Goal: Task Accomplishment & Management: Complete application form

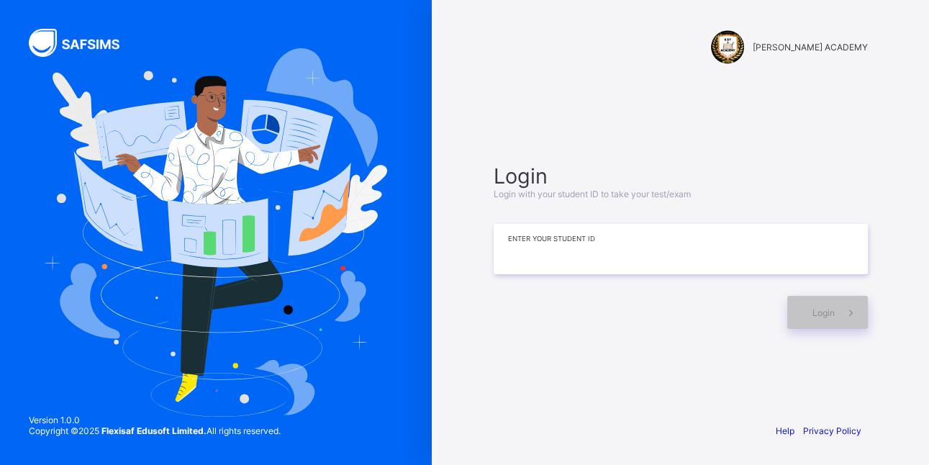
click at [580, 225] on input at bounding box center [681, 249] width 374 height 50
type input "**********"
click at [844, 306] on icon at bounding box center [851, 313] width 15 height 14
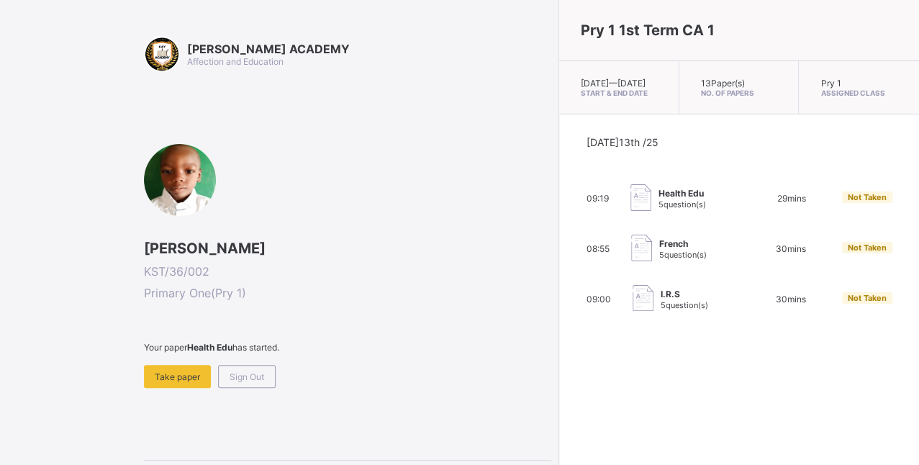
click at [845, 304] on div "Not Taken" at bounding box center [867, 299] width 50 height 14
click at [195, 381] on div "Take paper" at bounding box center [177, 376] width 67 height 23
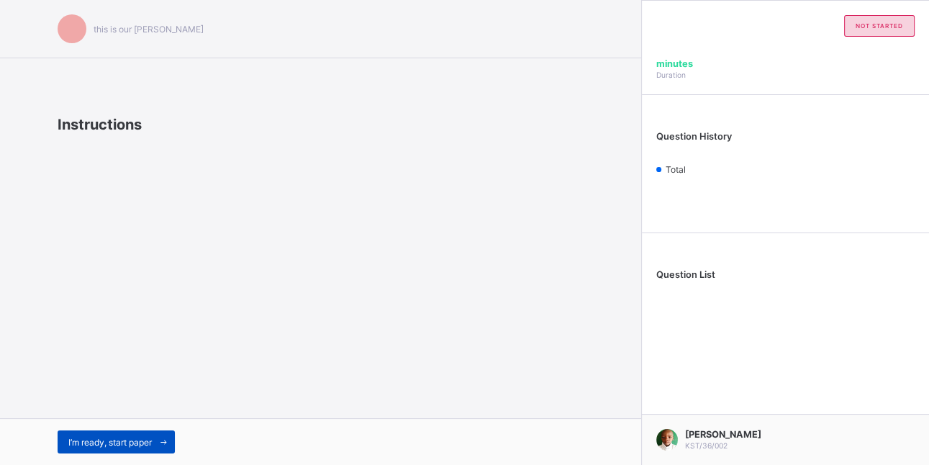
click at [161, 438] on icon at bounding box center [163, 442] width 11 height 9
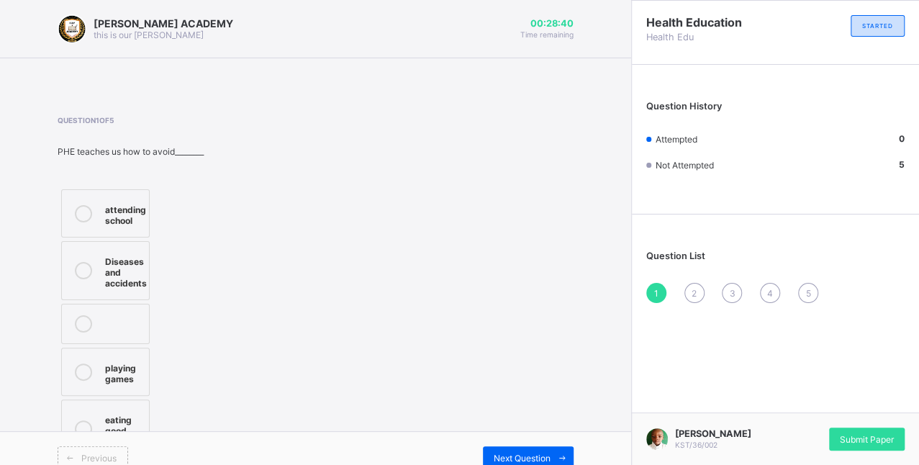
click at [138, 257] on div "Diseases and accidents" at bounding box center [126, 271] width 42 height 36
click at [505, 453] on span "Next Question" at bounding box center [522, 458] width 57 height 11
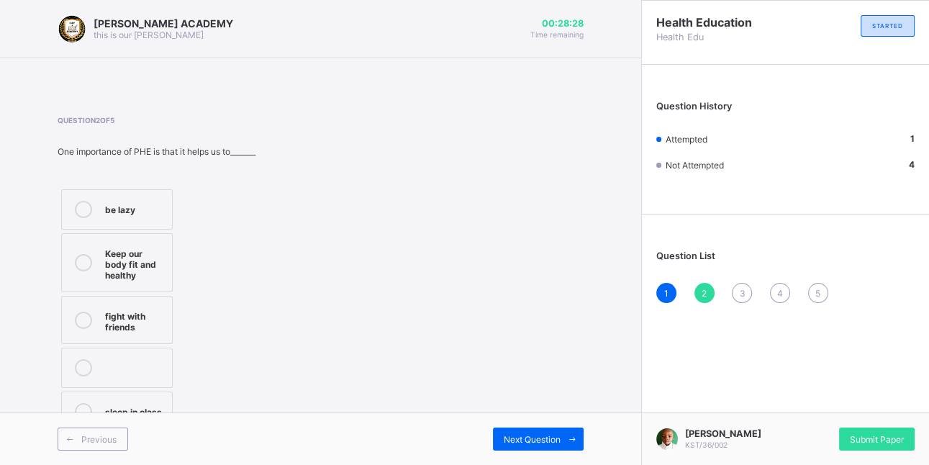
click at [104, 268] on label "Keep our body fit and healthy" at bounding box center [117, 262] width 112 height 59
click at [524, 430] on div "Next Question" at bounding box center [538, 439] width 91 height 23
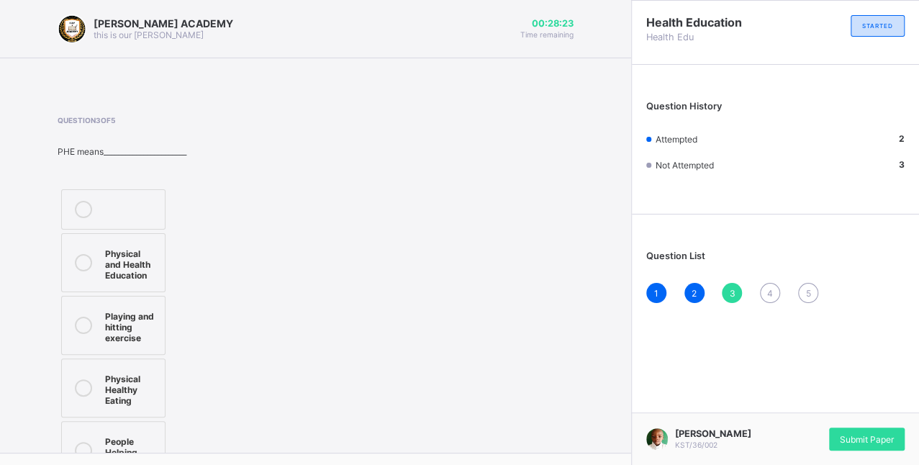
click at [117, 254] on div "Physical and Health Education" at bounding box center [131, 263] width 53 height 36
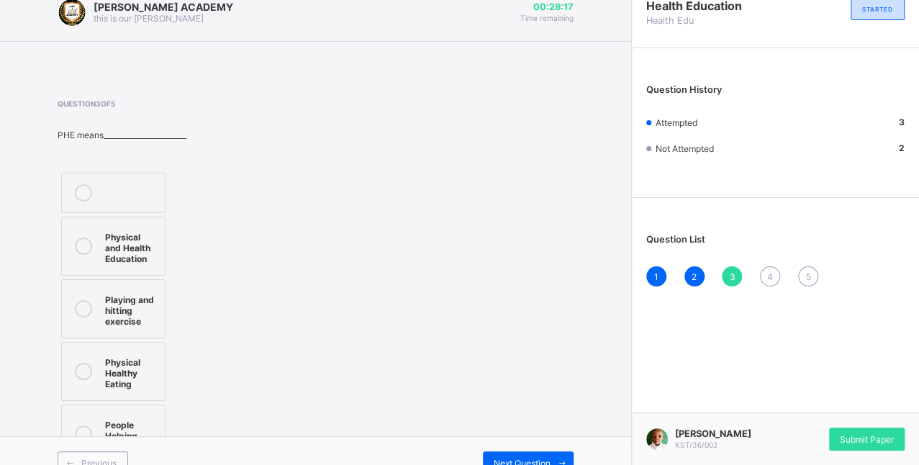
scroll to position [32, 0]
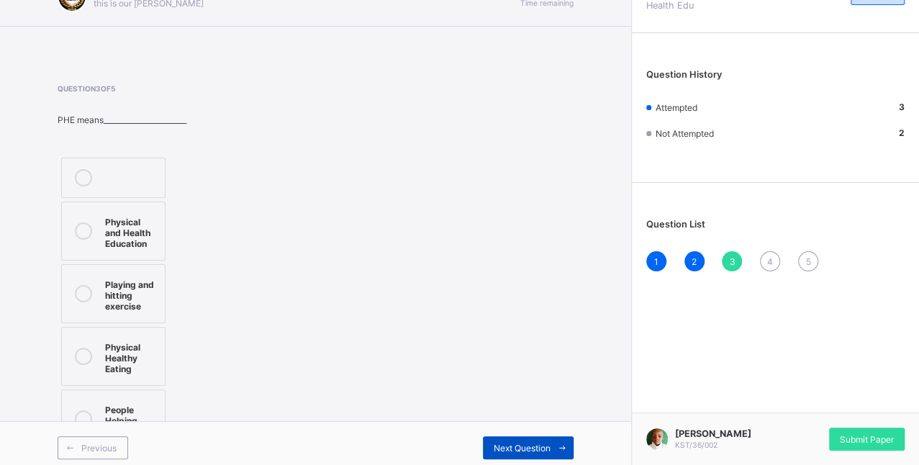
click at [541, 436] on div "Next Question" at bounding box center [528, 447] width 91 height 23
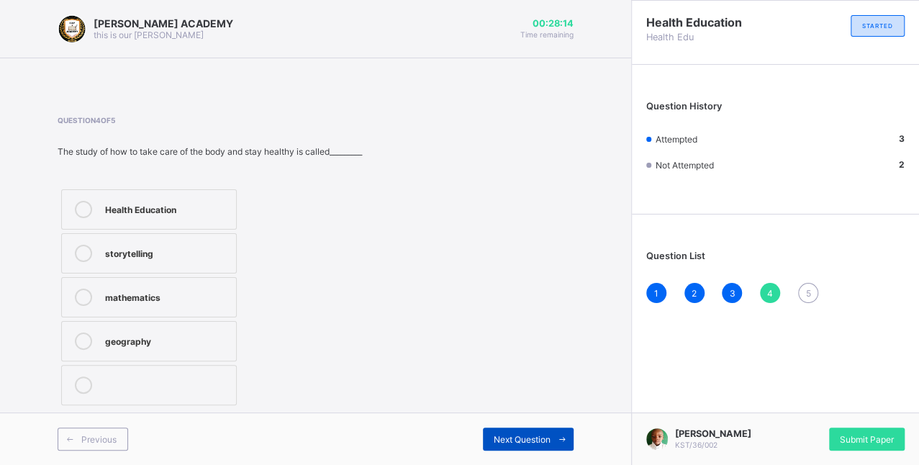
scroll to position [0, 0]
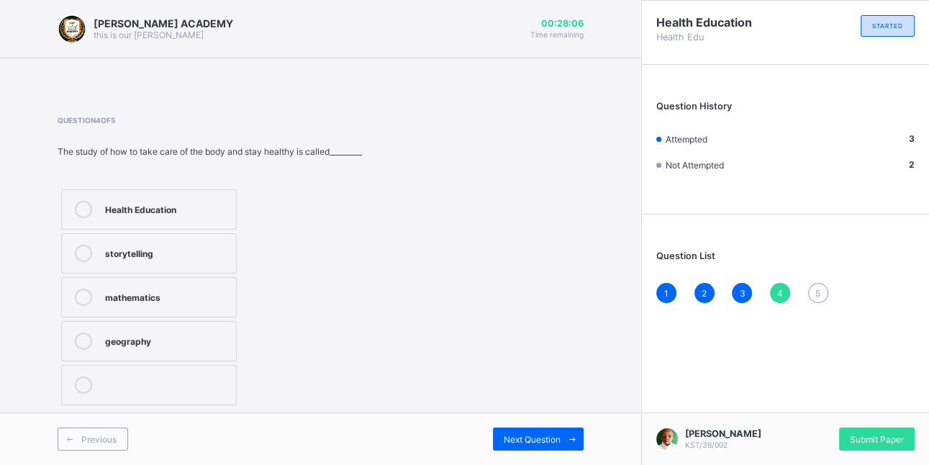
click at [186, 196] on label "Health Education" at bounding box center [149, 209] width 176 height 40
click at [545, 442] on span "Next Question" at bounding box center [532, 439] width 57 height 11
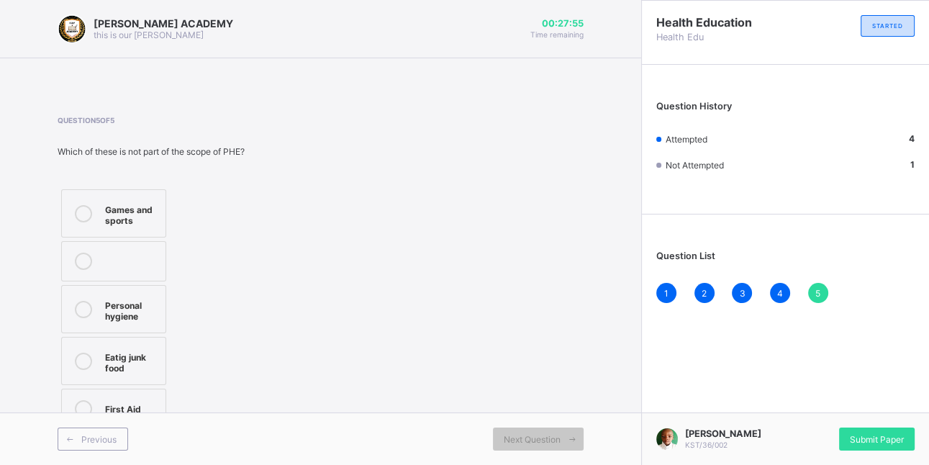
click at [149, 351] on div "Eatig junk food" at bounding box center [131, 360] width 53 height 25
click at [845, 435] on div "Submit Paper" at bounding box center [877, 439] width 76 height 23
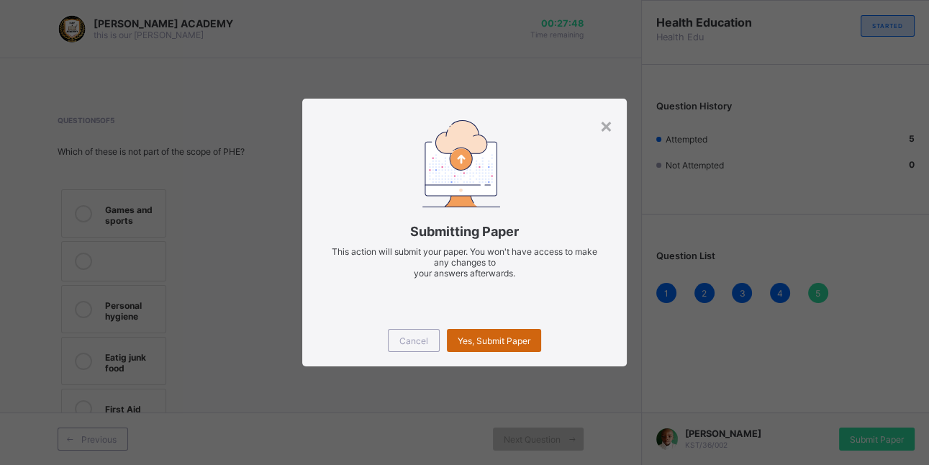
click at [521, 337] on span "Yes, Submit Paper" at bounding box center [494, 340] width 73 height 11
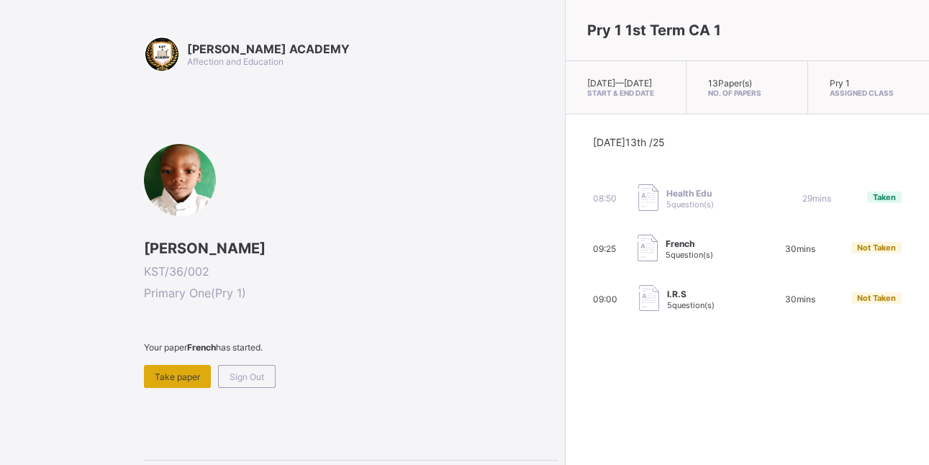
click at [191, 378] on span "Take paper" at bounding box center [177, 376] width 45 height 11
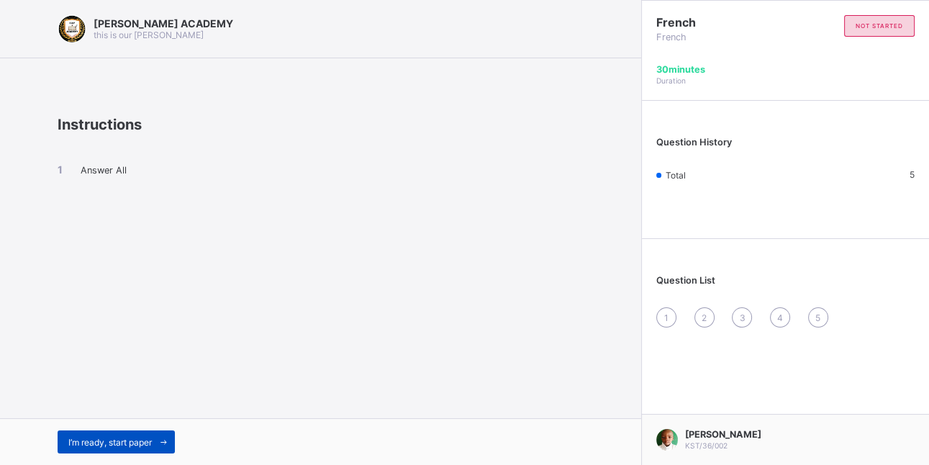
click at [149, 438] on span "I’m ready, start paper" at bounding box center [109, 442] width 83 height 11
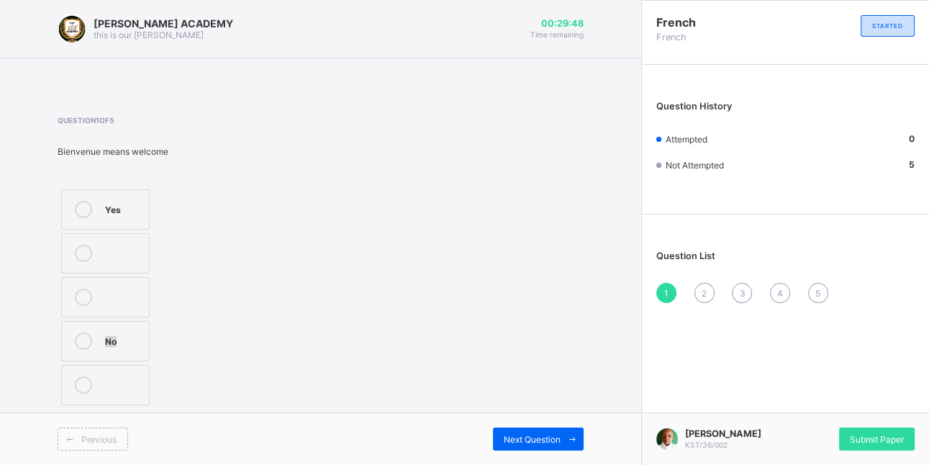
drag, startPoint x: 190, startPoint y: 328, endPoint x: 158, endPoint y: 237, distance: 96.1
click at [158, 237] on div "Yes No" at bounding box center [137, 297] width 159 height 223
click at [130, 216] on div "Yes" at bounding box center [123, 209] width 37 height 17
click at [517, 428] on div "Next Question" at bounding box center [538, 439] width 91 height 23
click at [143, 354] on div "greetings in french" at bounding box center [125, 345] width 41 height 25
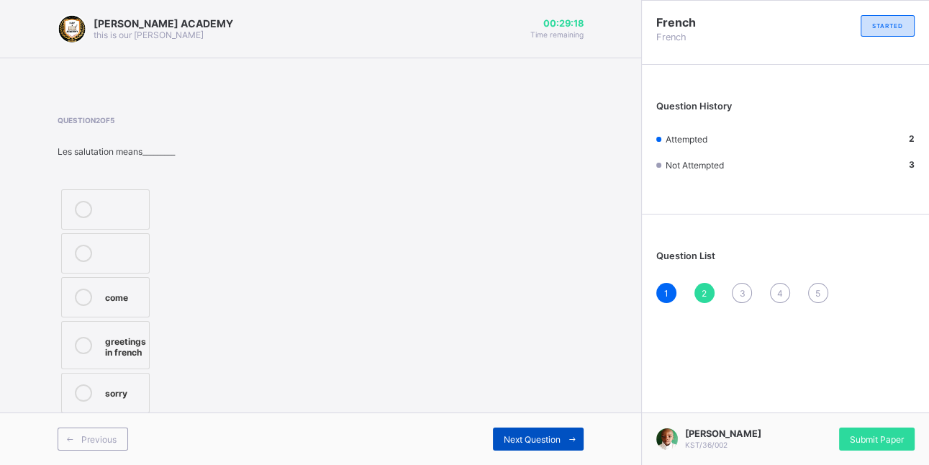
click at [502, 432] on div "Next Question" at bounding box center [538, 439] width 91 height 23
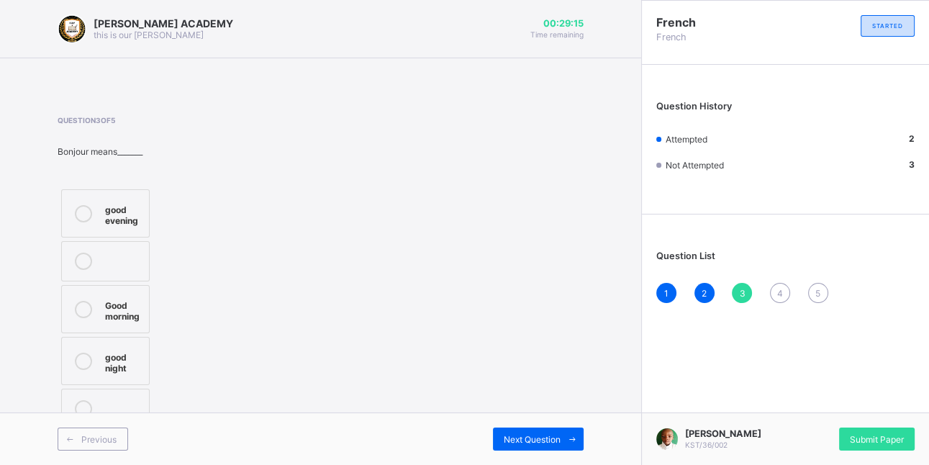
click at [122, 289] on label "Good morning" at bounding box center [105, 309] width 89 height 48
click at [515, 430] on div "Next Question" at bounding box center [538, 439] width 91 height 23
click at [139, 221] on label "goodbye" at bounding box center [105, 209] width 89 height 40
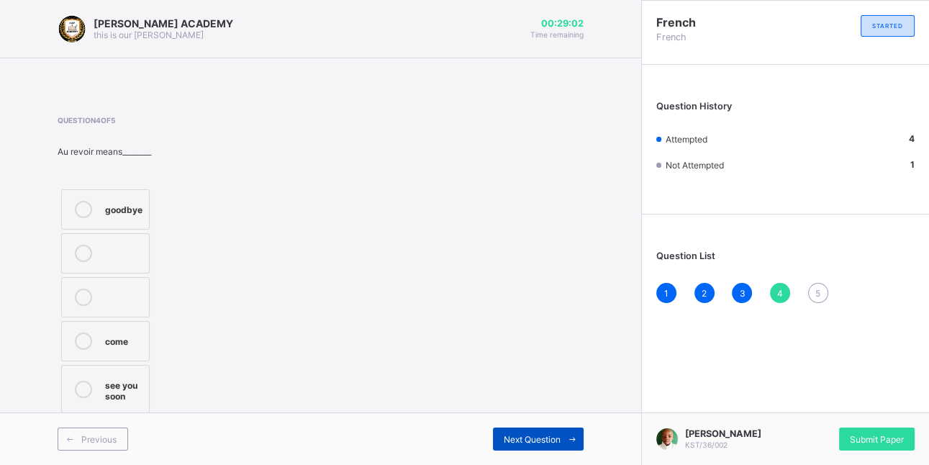
click at [526, 432] on div "Next Question" at bounding box center [538, 439] width 91 height 23
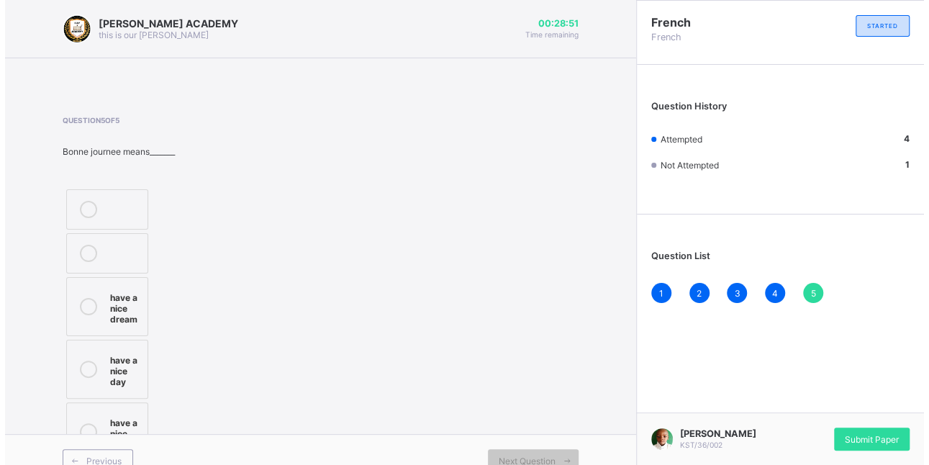
scroll to position [4, 0]
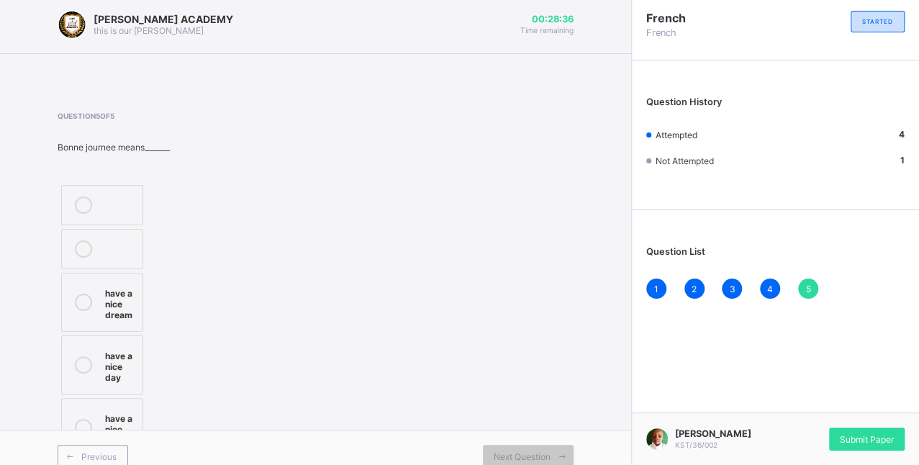
click at [107, 340] on label "have a nice day" at bounding box center [102, 364] width 82 height 59
click at [852, 436] on span "Submit Paper" at bounding box center [867, 439] width 54 height 11
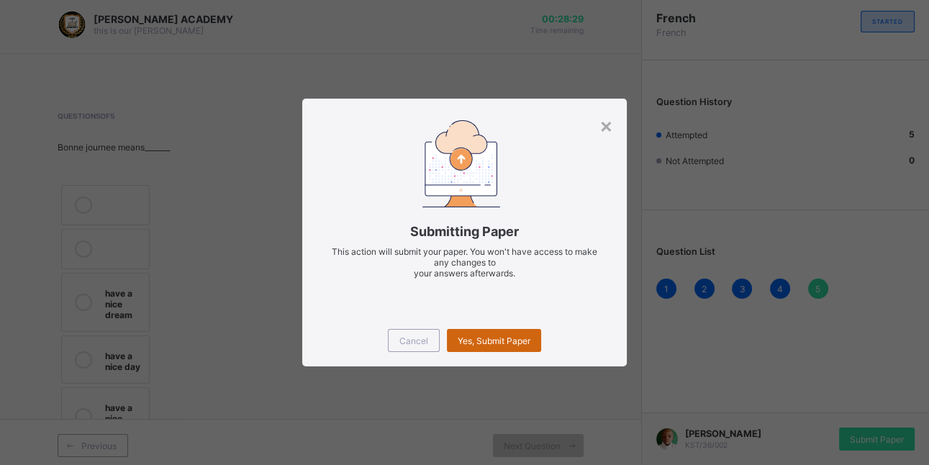
click at [499, 338] on span "Yes, Submit Paper" at bounding box center [494, 340] width 73 height 11
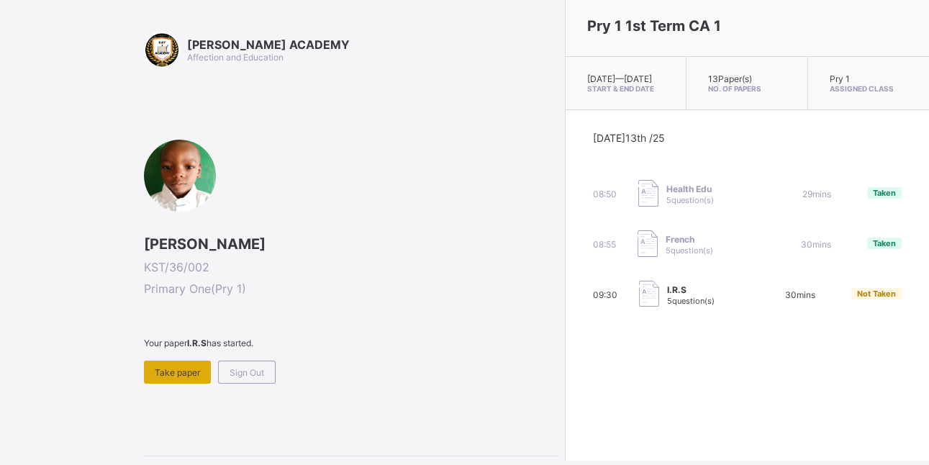
click at [199, 367] on span "Take paper" at bounding box center [177, 372] width 45 height 11
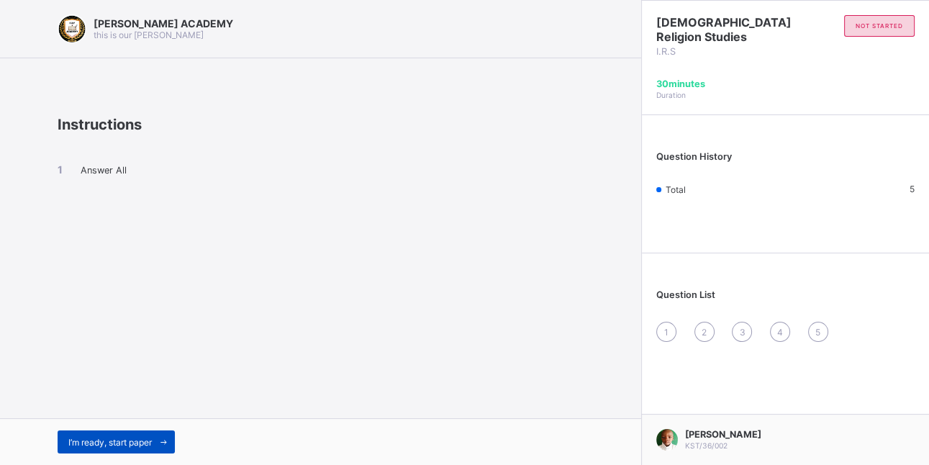
click at [155, 434] on span at bounding box center [163, 441] width 23 height 23
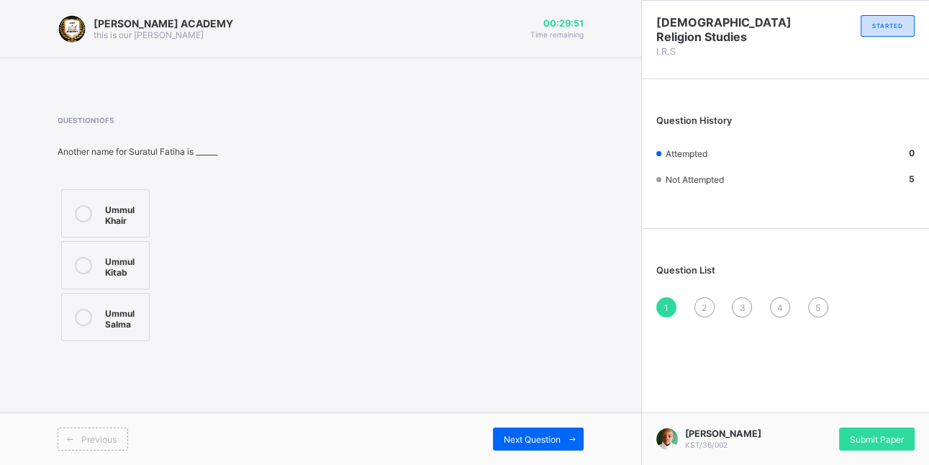
click at [129, 271] on div "Ummul Kitab" at bounding box center [123, 265] width 37 height 25
click at [533, 430] on div "Next Question" at bounding box center [538, 439] width 91 height 23
click at [107, 248] on div "Wa'un" at bounding box center [123, 252] width 37 height 14
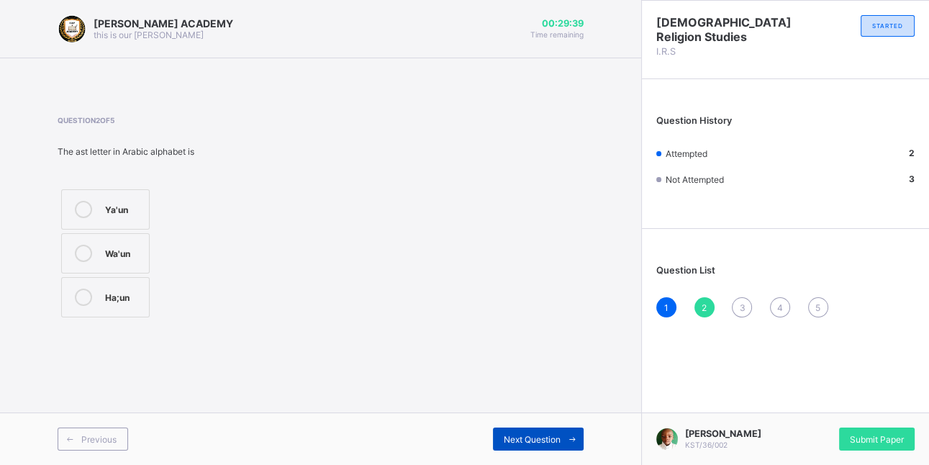
click at [561, 438] on span at bounding box center [572, 439] width 23 height 23
click at [153, 202] on div "28" at bounding box center [131, 208] width 53 height 14
click at [524, 435] on span "Next Question" at bounding box center [532, 439] width 57 height 11
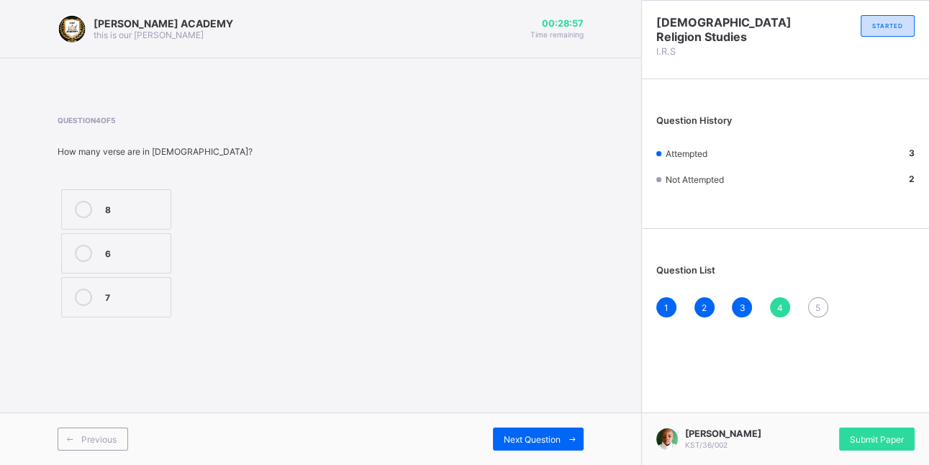
click at [122, 256] on div "6" at bounding box center [134, 252] width 58 height 14
click at [551, 435] on span "Next Question" at bounding box center [532, 439] width 57 height 11
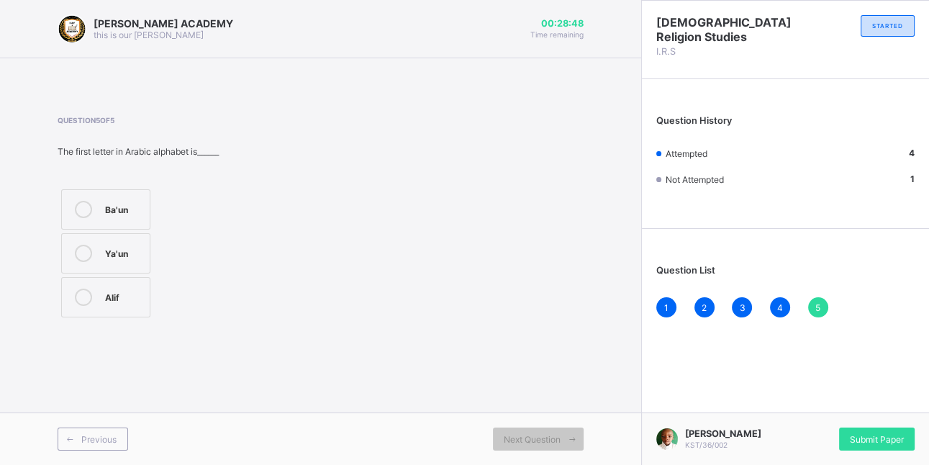
click at [85, 286] on label "Alif" at bounding box center [105, 297] width 89 height 40
click at [847, 428] on div "Submit Paper" at bounding box center [877, 439] width 76 height 23
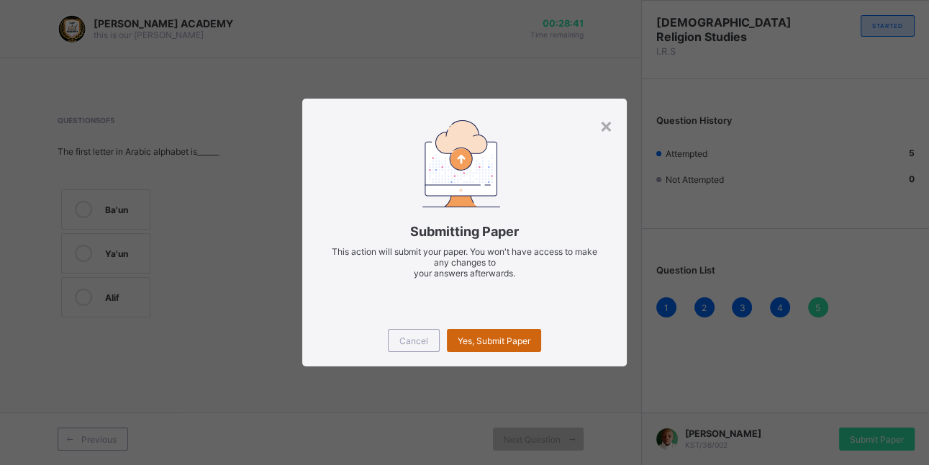
click at [525, 337] on span "Yes, Submit Paper" at bounding box center [494, 340] width 73 height 11
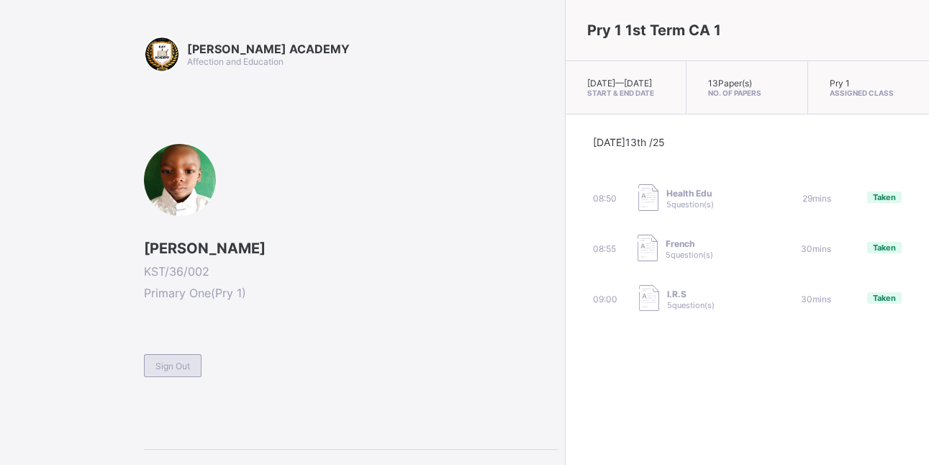
click at [181, 366] on span "Sign Out" at bounding box center [172, 366] width 35 height 11
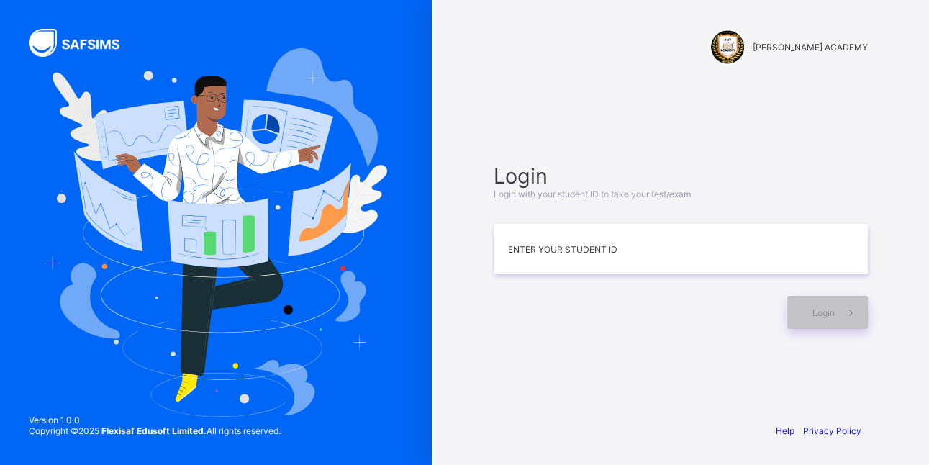
click at [181, 366] on img at bounding box center [216, 232] width 343 height 369
click at [540, 258] on input at bounding box center [681, 249] width 374 height 50
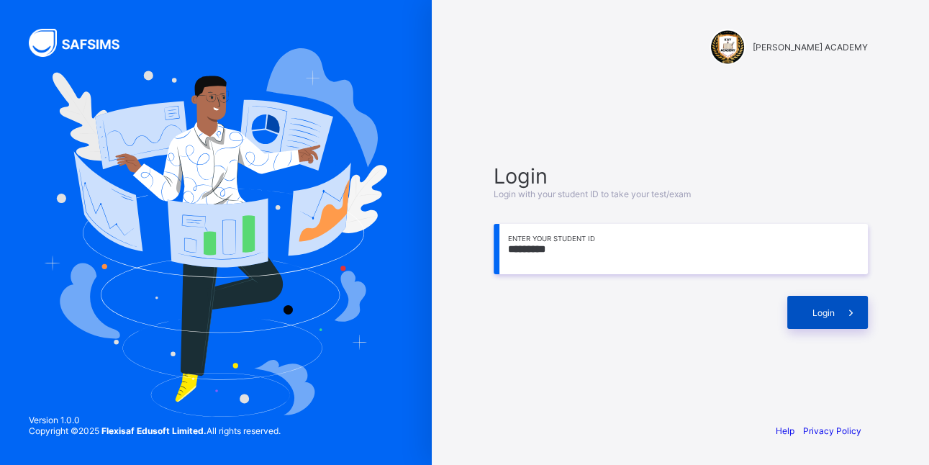
type input "*********"
click at [791, 310] on div "Login" at bounding box center [827, 312] width 81 height 33
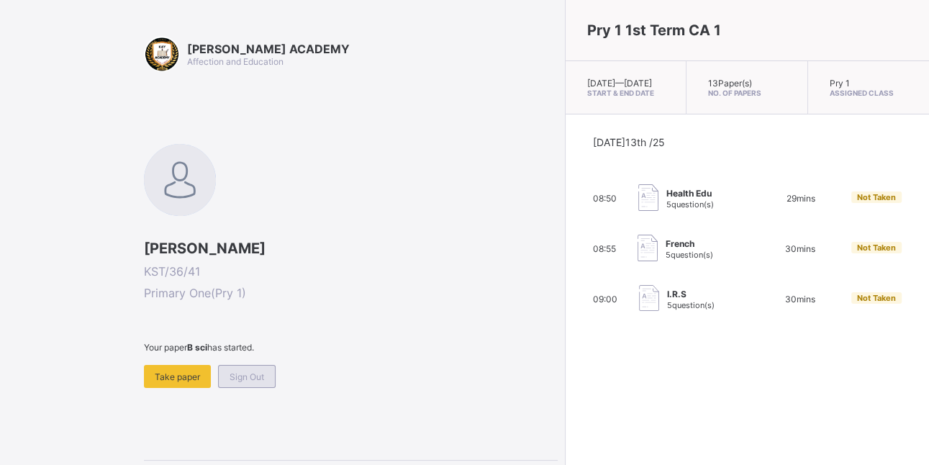
click at [256, 367] on div "Sign Out" at bounding box center [247, 376] width 58 height 23
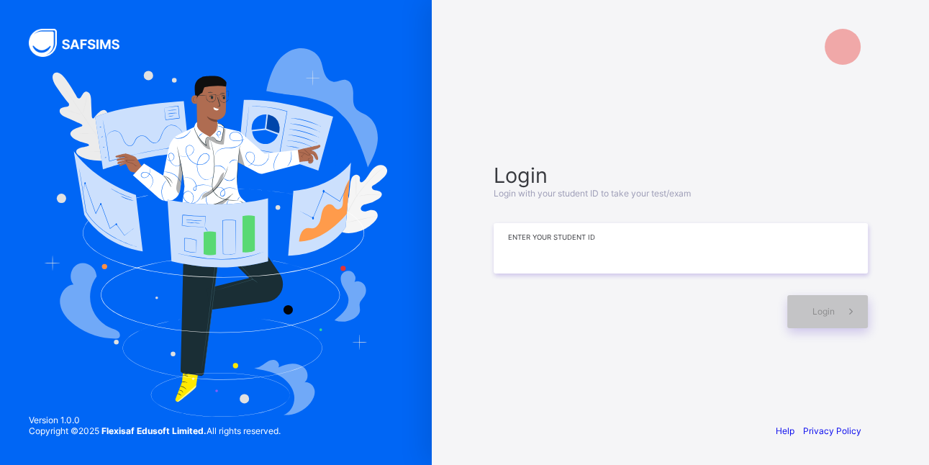
click at [528, 257] on input at bounding box center [681, 248] width 374 height 50
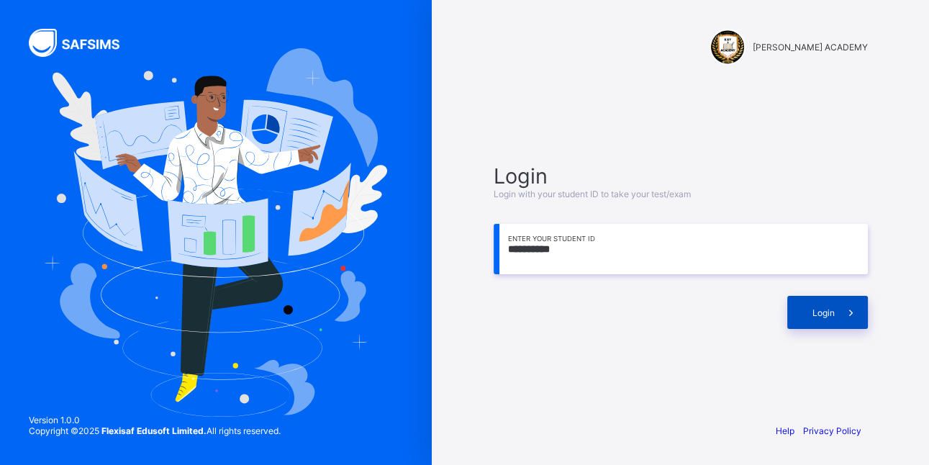
type input "**********"
click at [805, 310] on div "Login" at bounding box center [827, 312] width 81 height 33
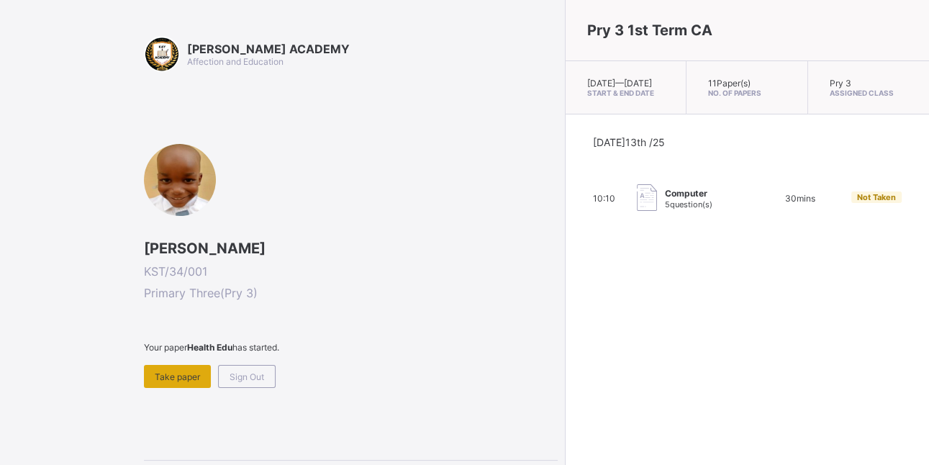
click at [191, 374] on span "Take paper" at bounding box center [177, 376] width 45 height 11
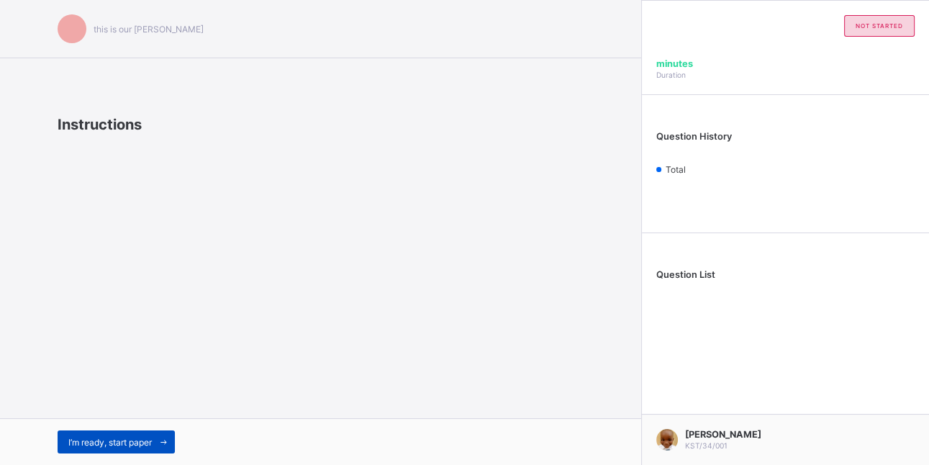
click at [161, 435] on span at bounding box center [163, 441] width 23 height 23
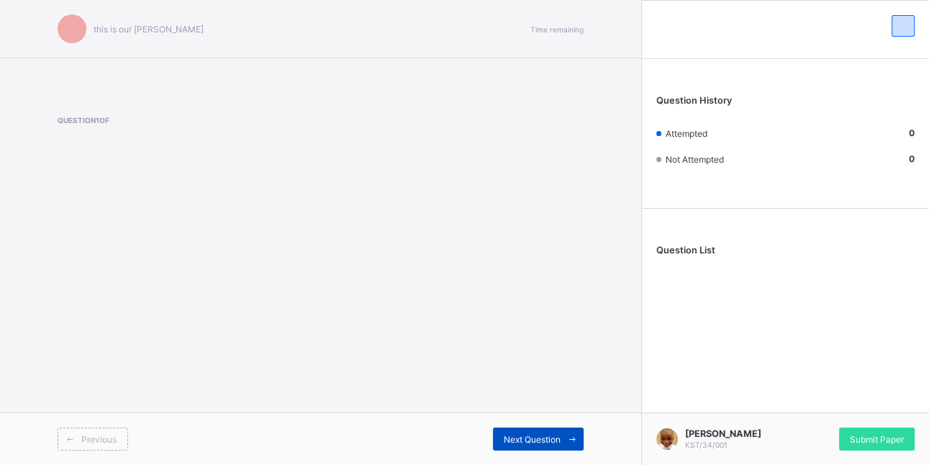
click at [552, 435] on span "Next Question" at bounding box center [532, 439] width 57 height 11
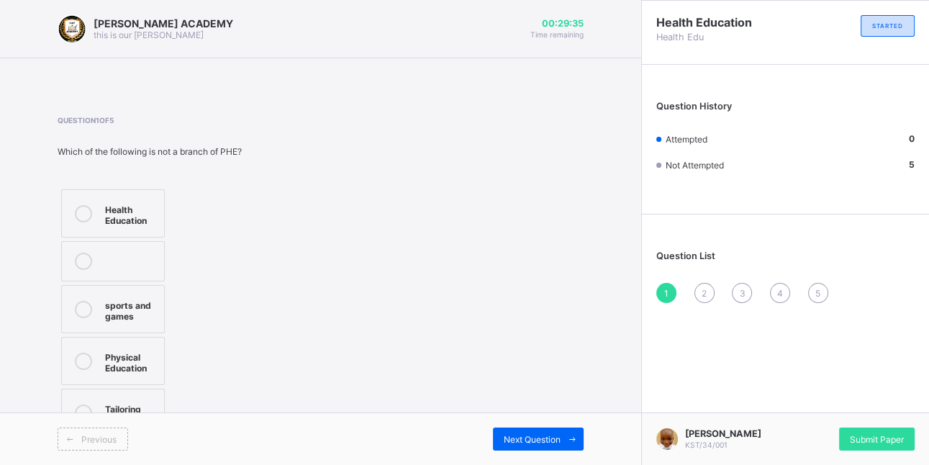
click at [193, 394] on div "Health Education sports and games Physical Education Tailoring and sewing" at bounding box center [150, 313] width 184 height 255
click at [117, 405] on div "Tailoring and sewing" at bounding box center [131, 412] width 52 height 25
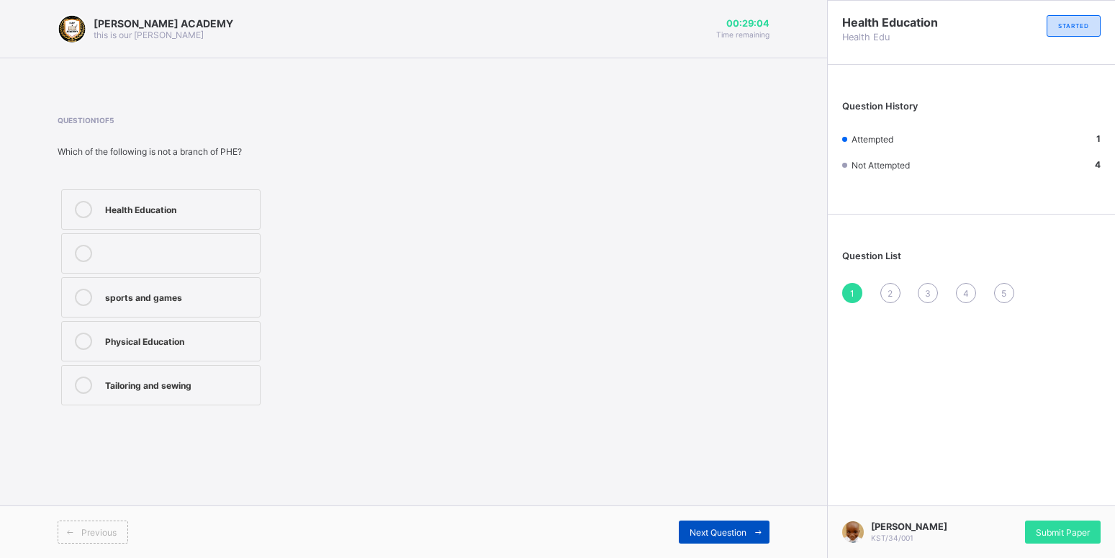
click at [735, 464] on span "Next Question" at bounding box center [718, 532] width 57 height 11
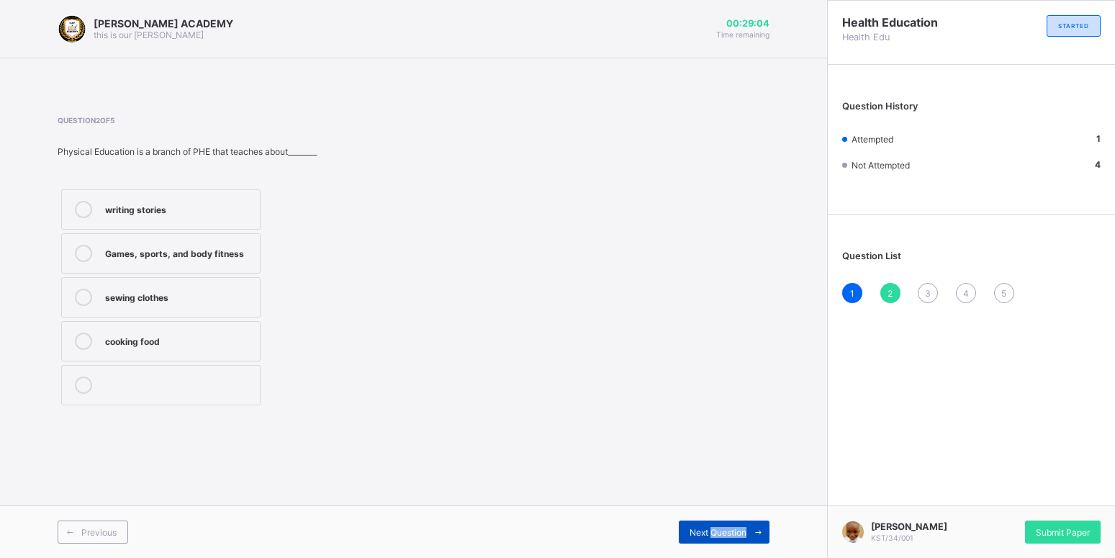
click at [735, 464] on span "Next Question" at bounding box center [718, 532] width 57 height 11
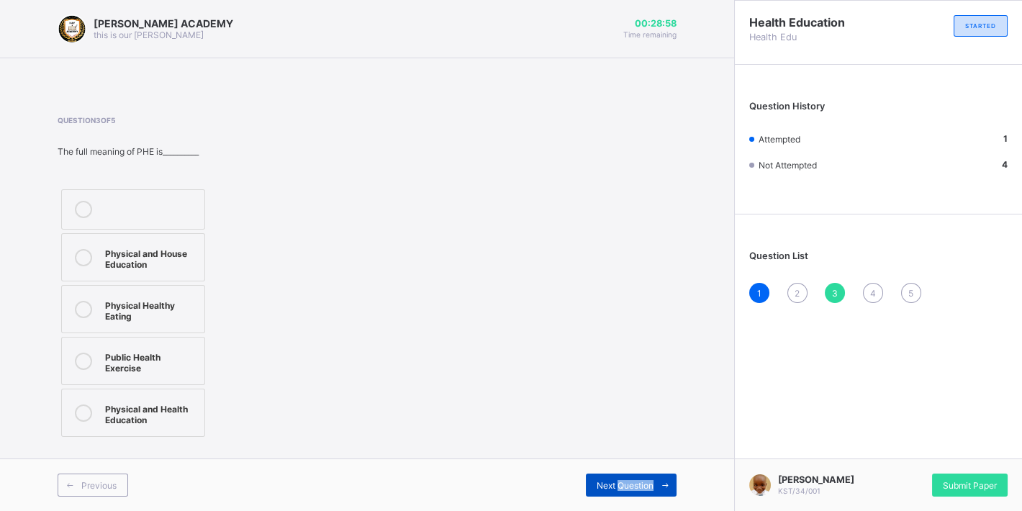
click at [633, 464] on span "Next Question" at bounding box center [625, 485] width 57 height 11
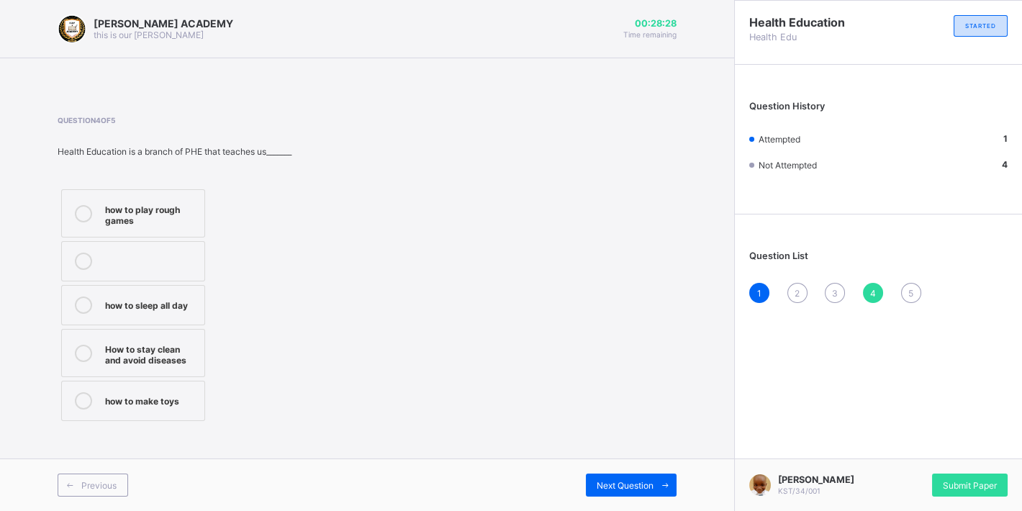
click at [172, 353] on div "How to stay clean and avoid diseases" at bounding box center [151, 352] width 92 height 25
click at [622, 464] on div "Next Question" at bounding box center [631, 485] width 91 height 23
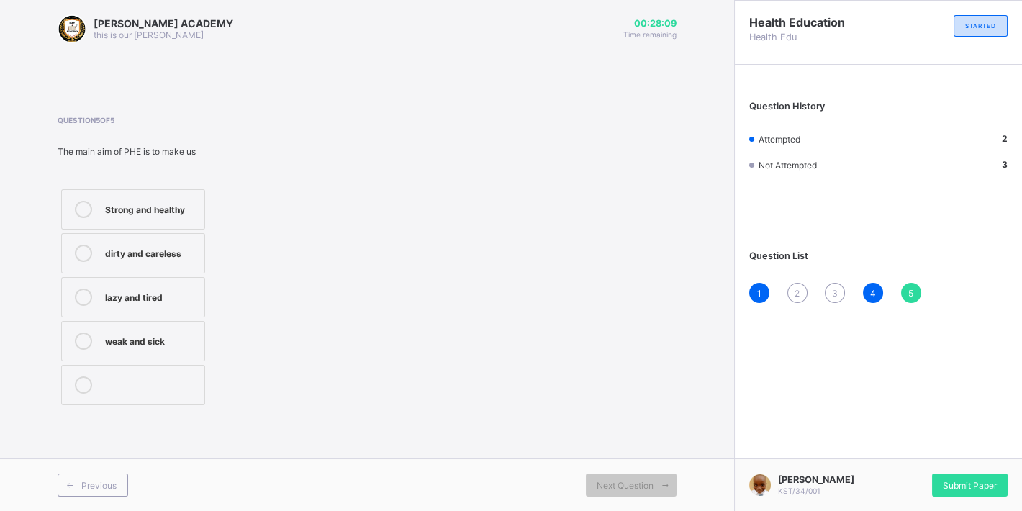
click at [173, 206] on div "Strong and healthy" at bounding box center [151, 208] width 92 height 14
click at [929, 464] on div "Submit Paper" at bounding box center [970, 485] width 76 height 23
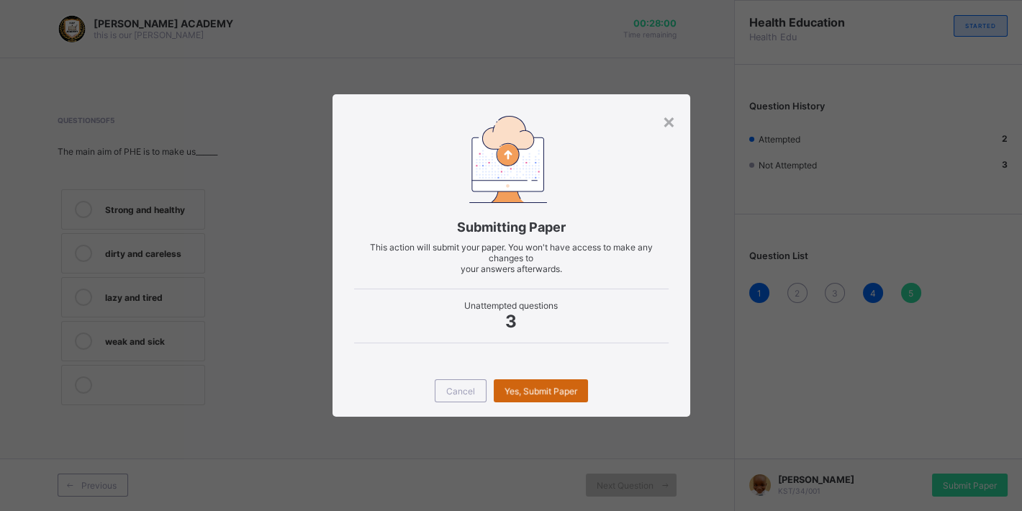
click at [551, 379] on div "Yes, Submit Paper" at bounding box center [541, 390] width 94 height 23
click at [544, 388] on span "Yes, Submit Paper" at bounding box center [541, 391] width 73 height 11
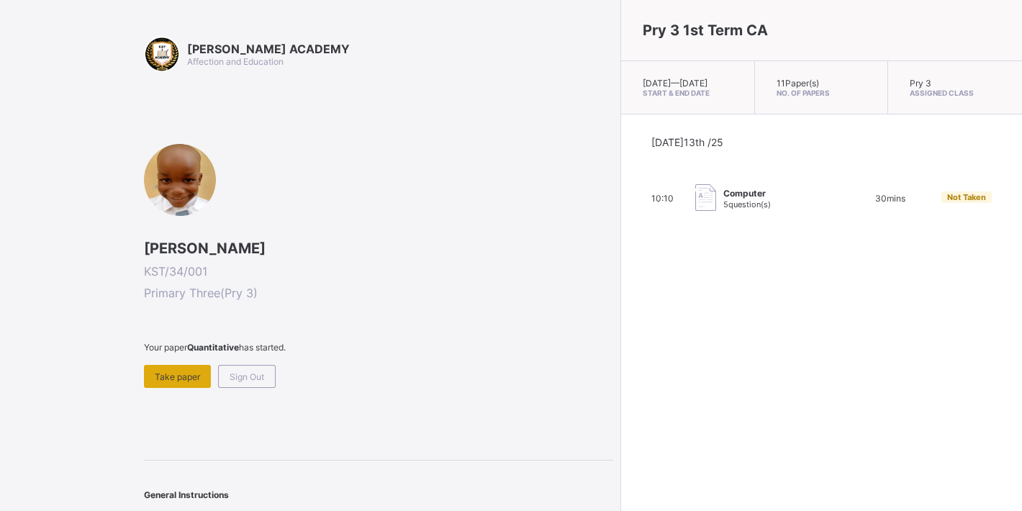
click at [191, 373] on span "Take paper" at bounding box center [177, 376] width 45 height 11
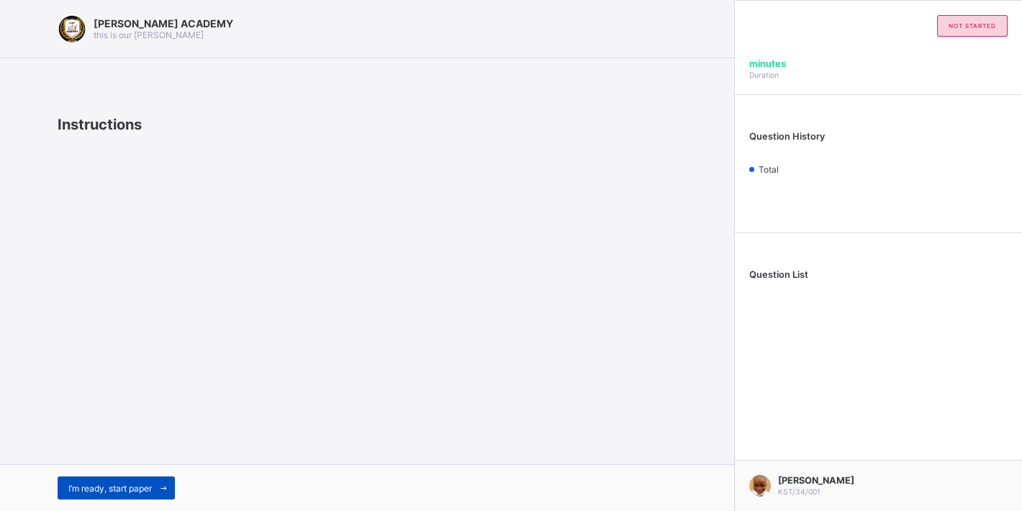
click at [122, 464] on div "I’m ready, start paper" at bounding box center [116, 487] width 117 height 23
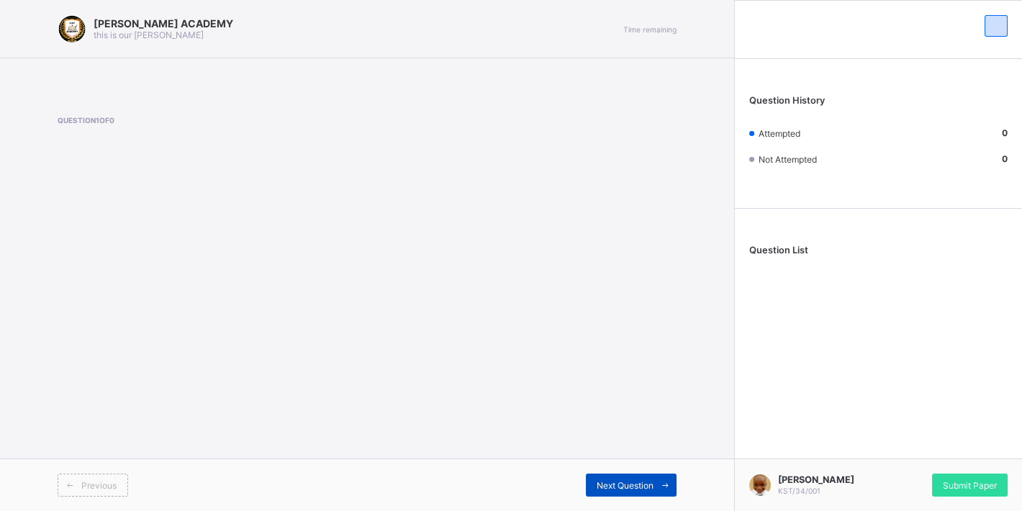
click at [598, 464] on span "Next Question" at bounding box center [625, 485] width 57 height 11
click at [625, 464] on span "Next Question" at bounding box center [625, 485] width 57 height 11
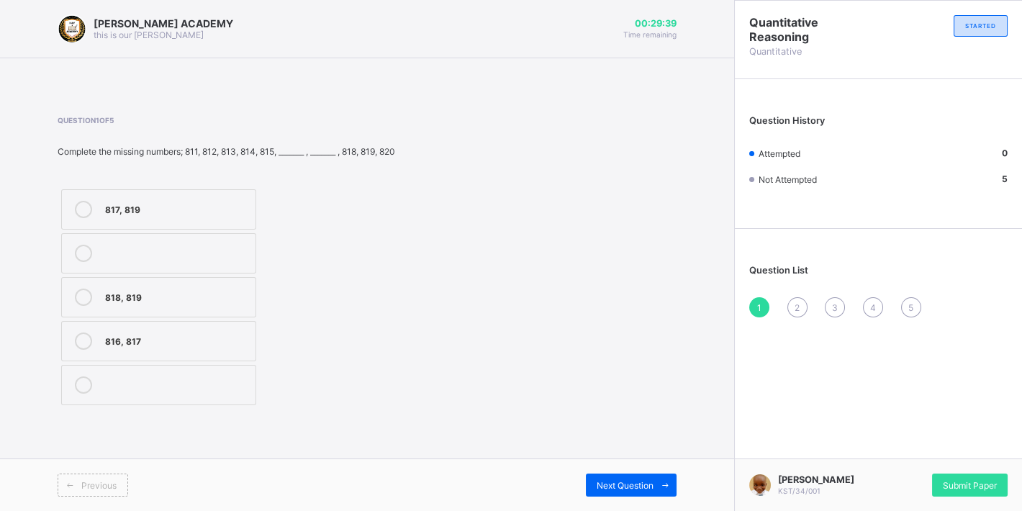
click at [219, 343] on div "816, 817" at bounding box center [176, 340] width 143 height 14
click at [654, 464] on span at bounding box center [665, 485] width 23 height 23
click at [224, 361] on label "701, 702" at bounding box center [160, 341] width 198 height 40
click at [625, 464] on span "Next Question" at bounding box center [625, 485] width 57 height 11
click at [224, 391] on div "507, 508" at bounding box center [177, 383] width 145 height 14
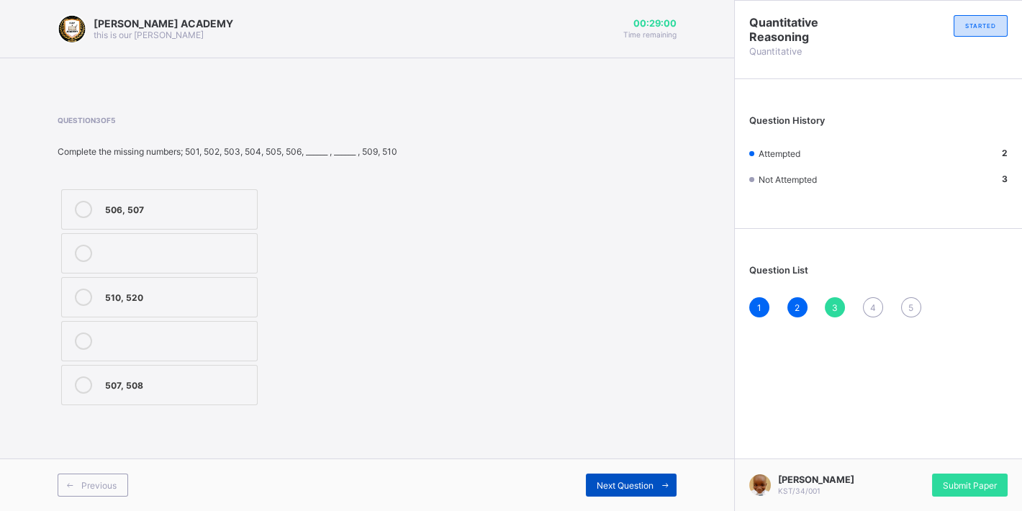
click at [622, 464] on div "Next Question" at bounding box center [631, 485] width 91 height 23
click at [243, 343] on div "905, 909" at bounding box center [177, 340] width 145 height 14
click at [610, 464] on span "Next Question" at bounding box center [625, 485] width 57 height 11
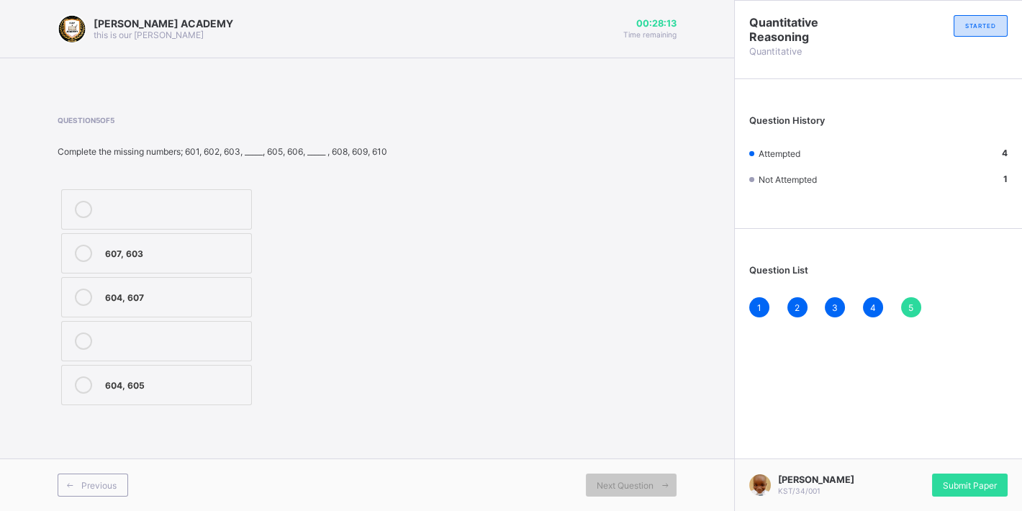
click at [242, 281] on label "604, 607" at bounding box center [156, 297] width 191 height 40
click at [929, 464] on span "Submit Paper" at bounding box center [970, 485] width 54 height 11
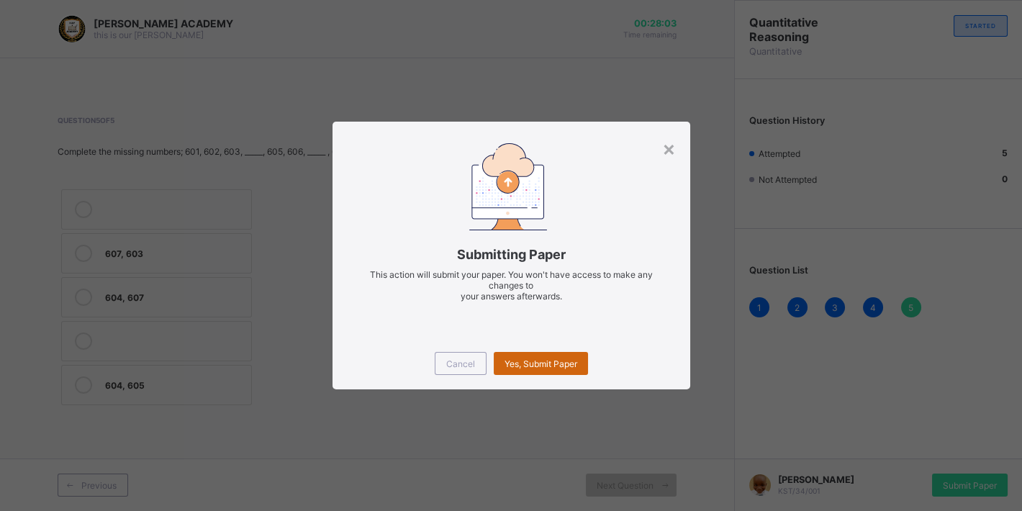
click at [566, 358] on span "Yes, Submit Paper" at bounding box center [541, 363] width 73 height 11
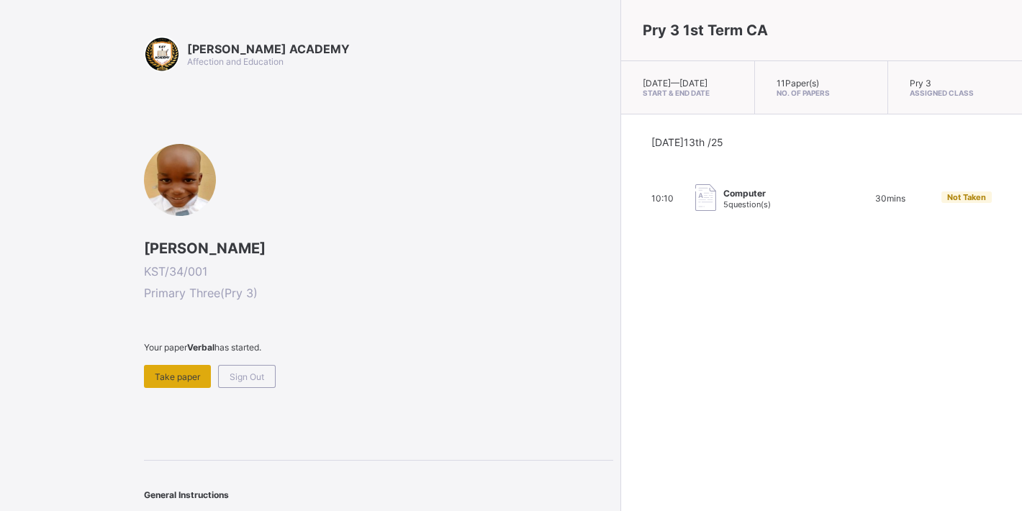
click at [163, 371] on span "Take paper" at bounding box center [177, 376] width 45 height 11
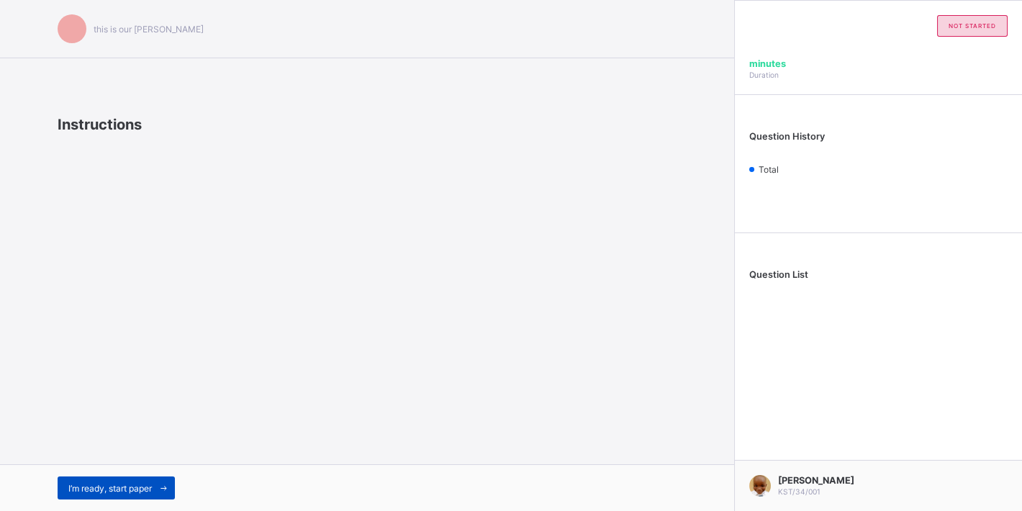
click at [139, 464] on div "I’m ready, start paper" at bounding box center [116, 487] width 117 height 23
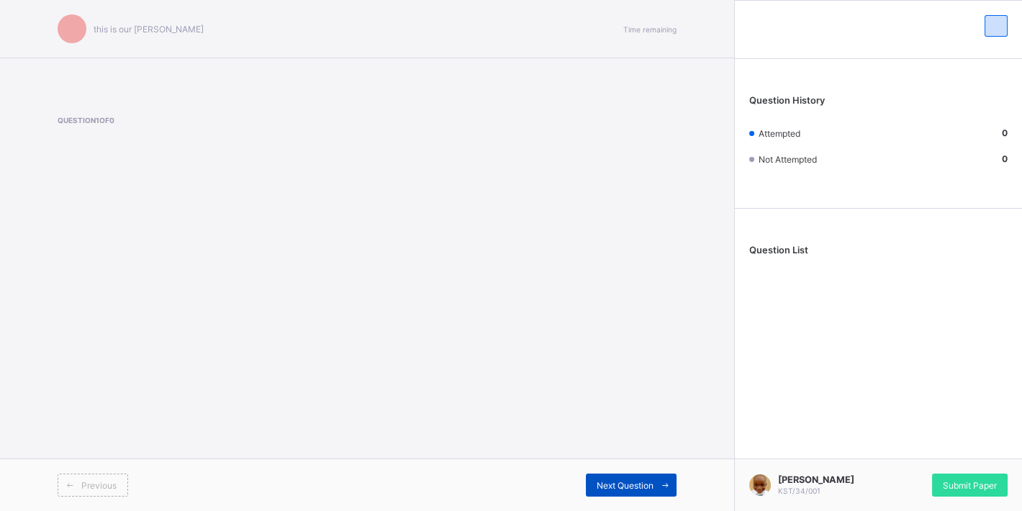
click at [636, 464] on div "Next Question" at bounding box center [631, 485] width 91 height 23
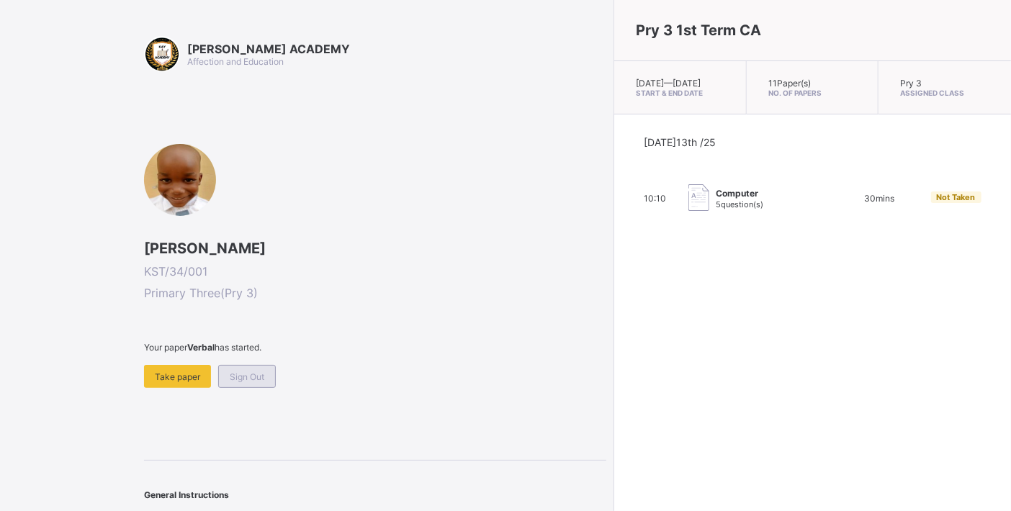
click at [268, 383] on div "Sign Out" at bounding box center [247, 376] width 58 height 23
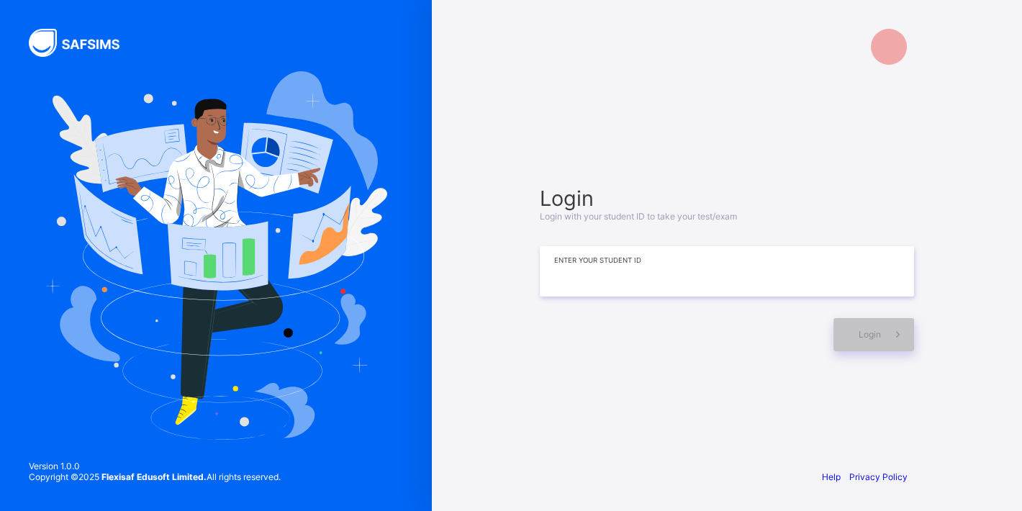
click at [554, 286] on input at bounding box center [727, 271] width 374 height 50
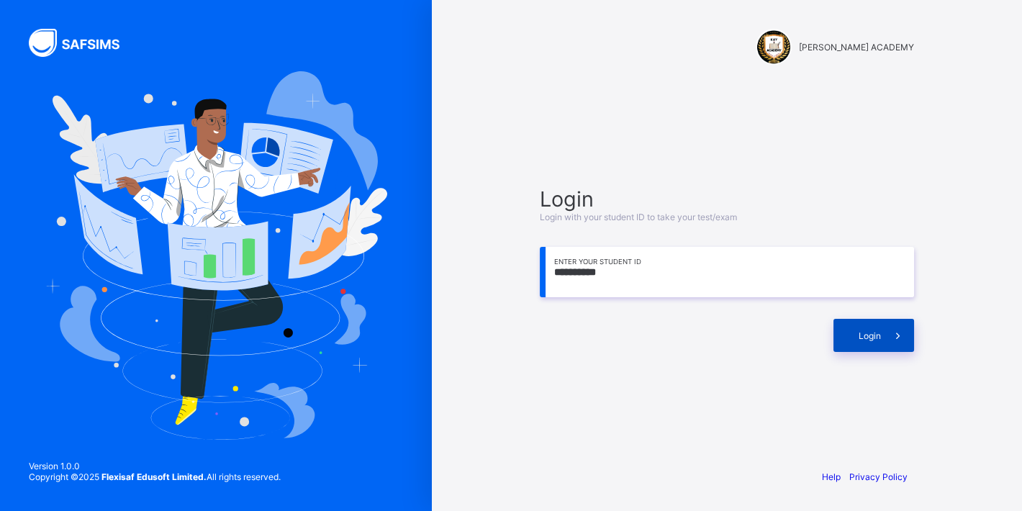
type input "**********"
click at [849, 336] on div "Login" at bounding box center [874, 335] width 81 height 33
drag, startPoint x: 786, startPoint y: 360, endPoint x: 769, endPoint y: 351, distance: 19.3
click at [769, 351] on div "**********" at bounding box center [726, 269] width 403 height 318
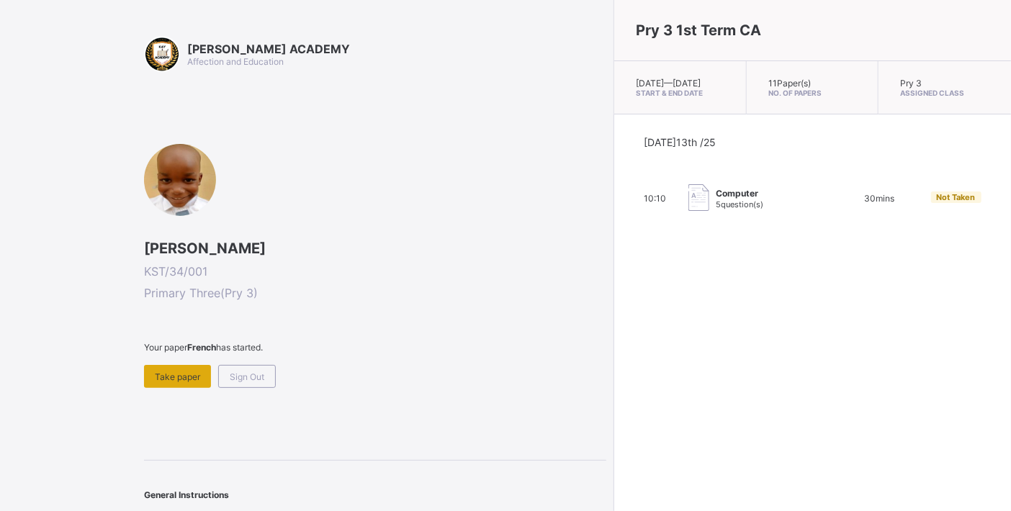
drag, startPoint x: 202, startPoint y: 370, endPoint x: 188, endPoint y: 373, distance: 14.7
click at [188, 373] on div "Take paper" at bounding box center [177, 376] width 67 height 23
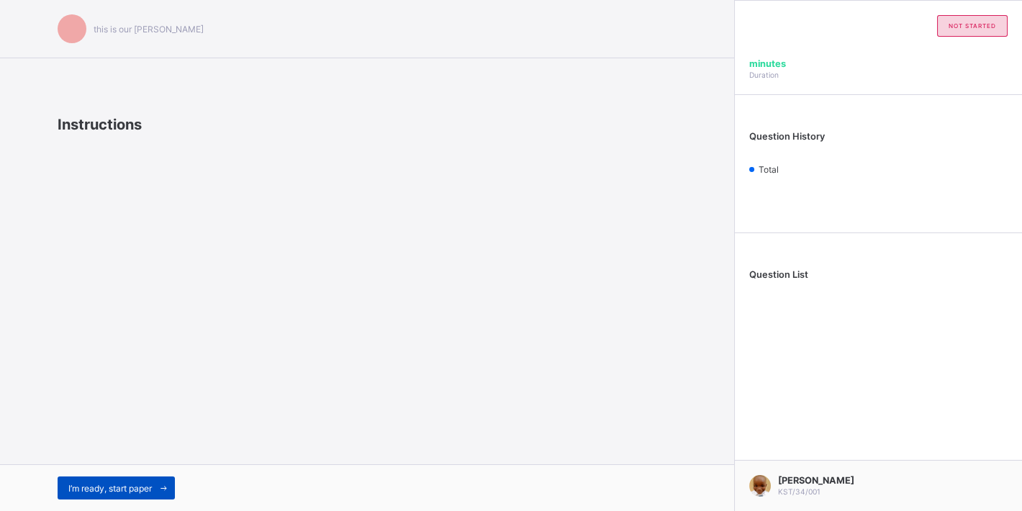
click at [166, 464] on span at bounding box center [163, 487] width 23 height 23
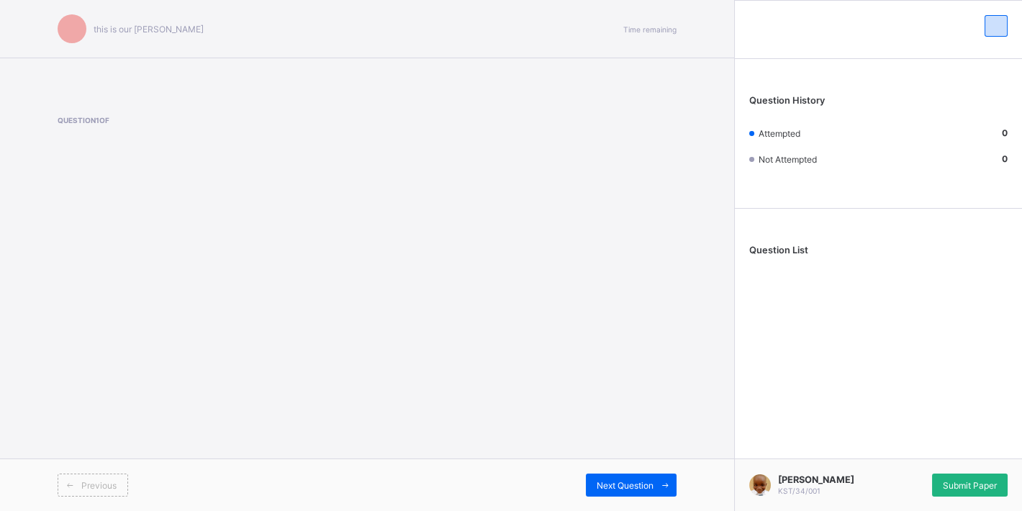
click at [929, 464] on div "Submit Paper" at bounding box center [970, 485] width 76 height 23
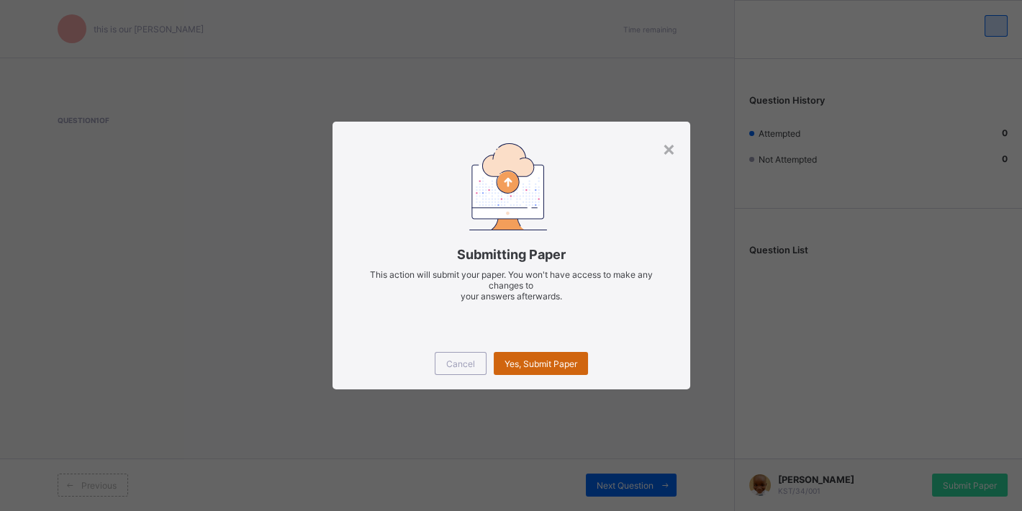
click at [579, 375] on div "Yes, Submit Paper" at bounding box center [541, 363] width 94 height 23
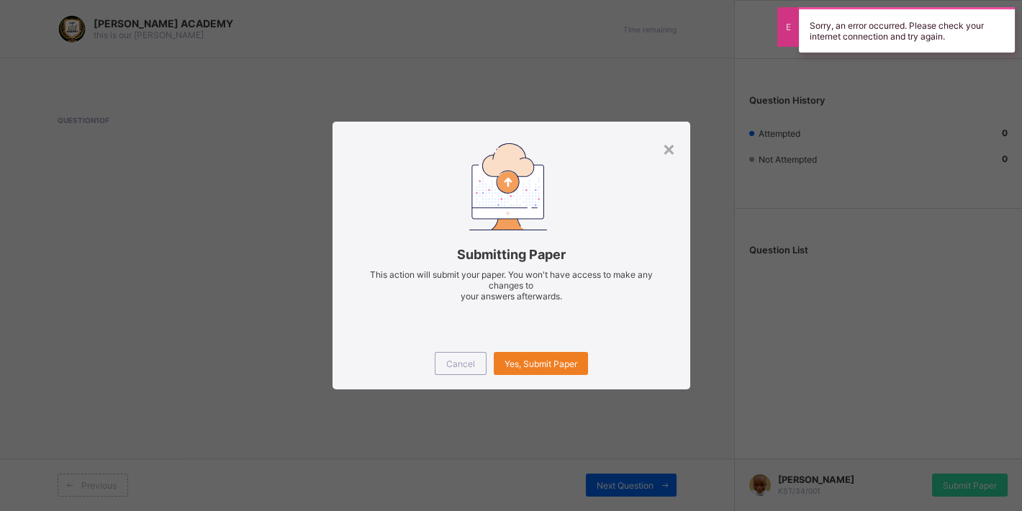
click at [767, 343] on div "× Submitting Paper This action will submit your paper. You won't have access to…" at bounding box center [511, 255] width 1022 height 511
click at [666, 151] on div "×" at bounding box center [669, 148] width 14 height 24
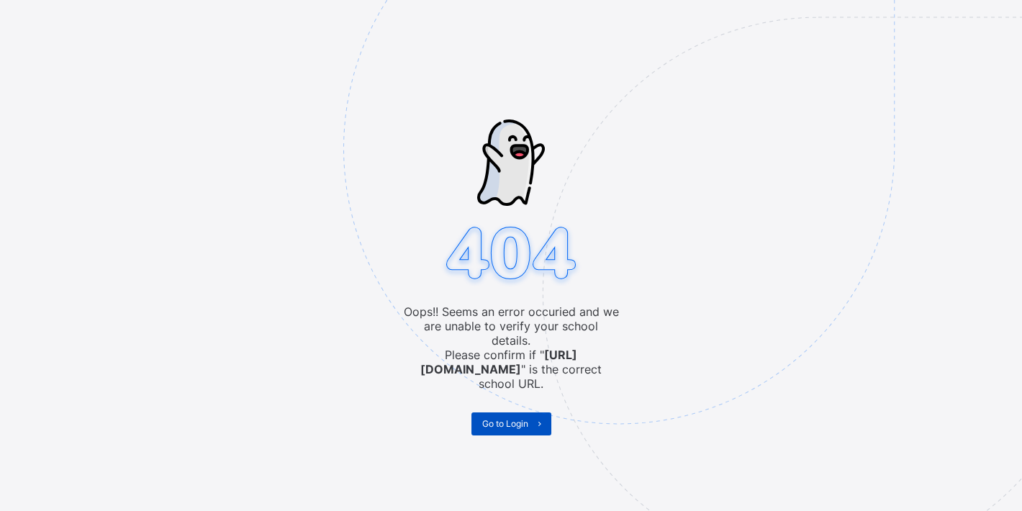
click at [487, 418] on span "Go to Login" at bounding box center [505, 423] width 46 height 11
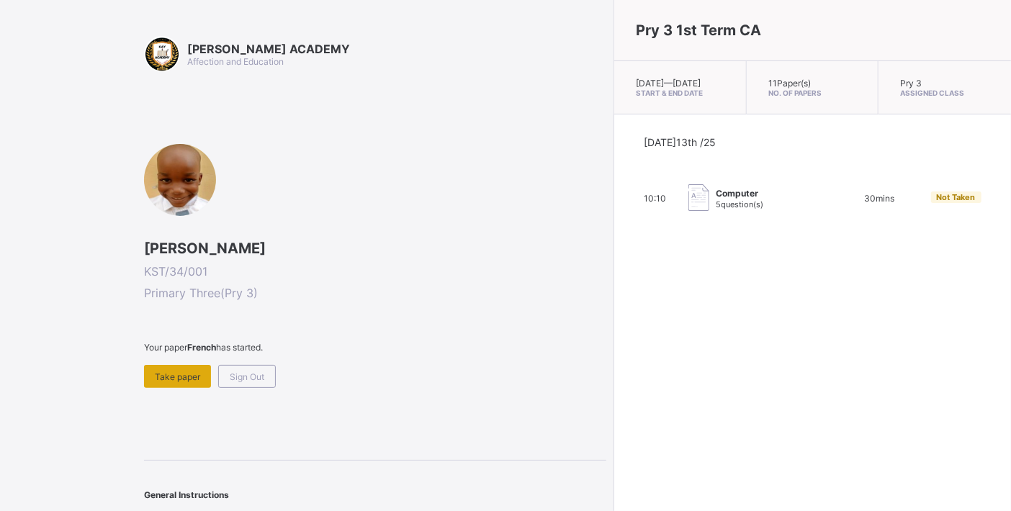
click at [147, 374] on div "Take paper" at bounding box center [177, 376] width 67 height 23
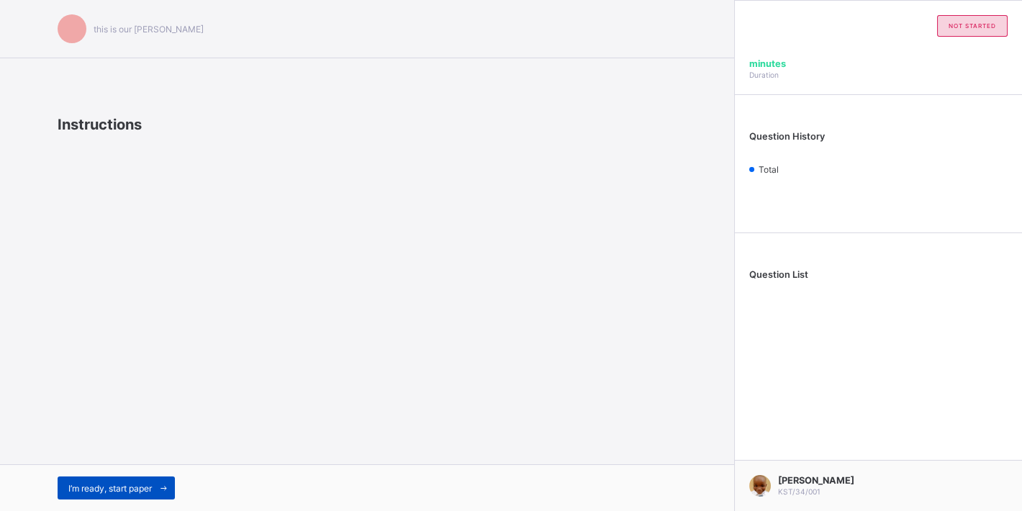
click at [151, 485] on span "I’m ready, start paper" at bounding box center [109, 488] width 83 height 11
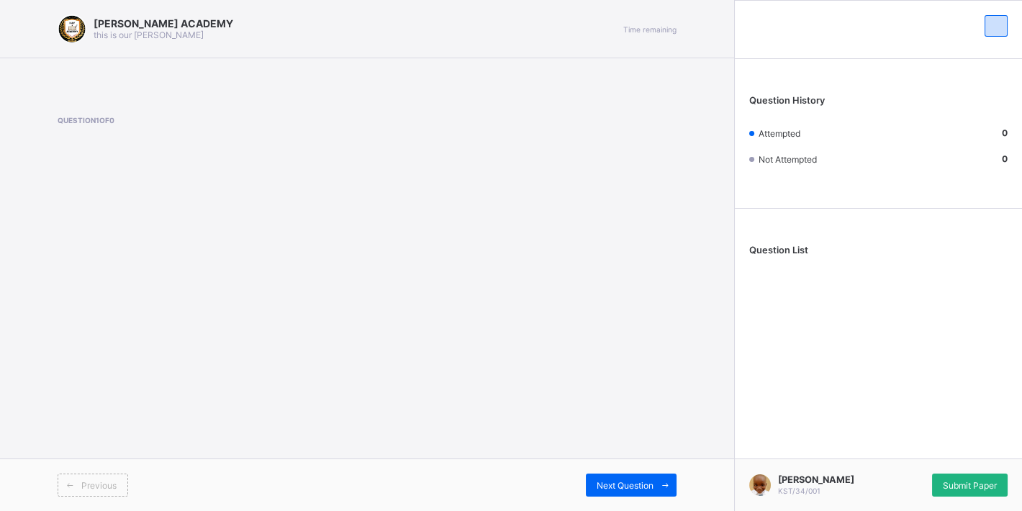
click at [980, 492] on div "Submit Paper" at bounding box center [970, 485] width 76 height 23
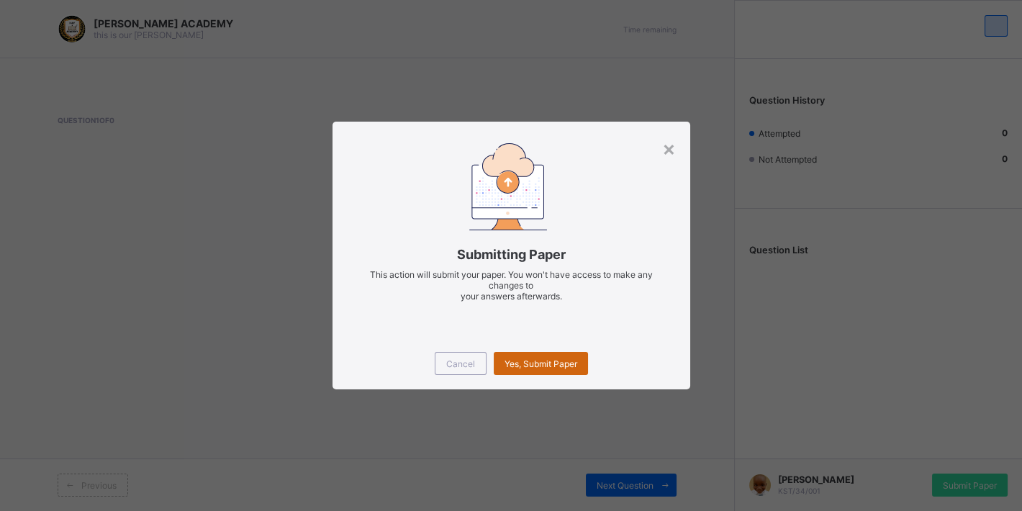
click at [577, 374] on div "Yes, Submit Paper" at bounding box center [541, 363] width 94 height 23
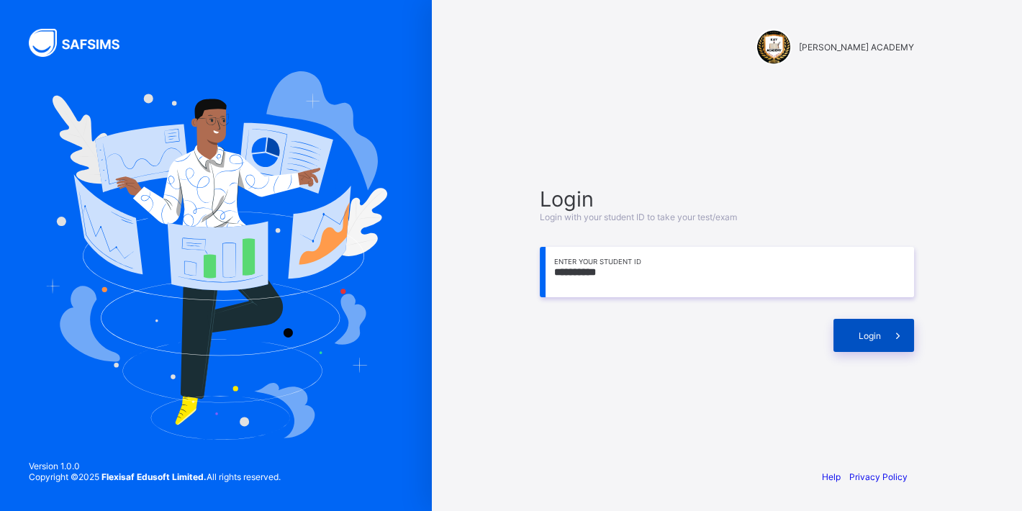
type input "**********"
click at [850, 328] on div "Login" at bounding box center [874, 335] width 81 height 33
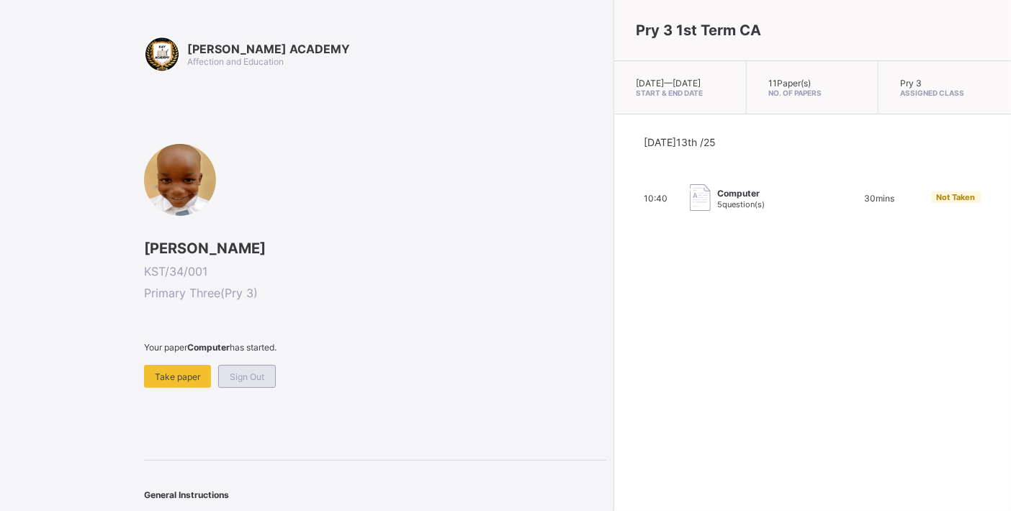
click at [250, 374] on span "Sign Out" at bounding box center [247, 376] width 35 height 11
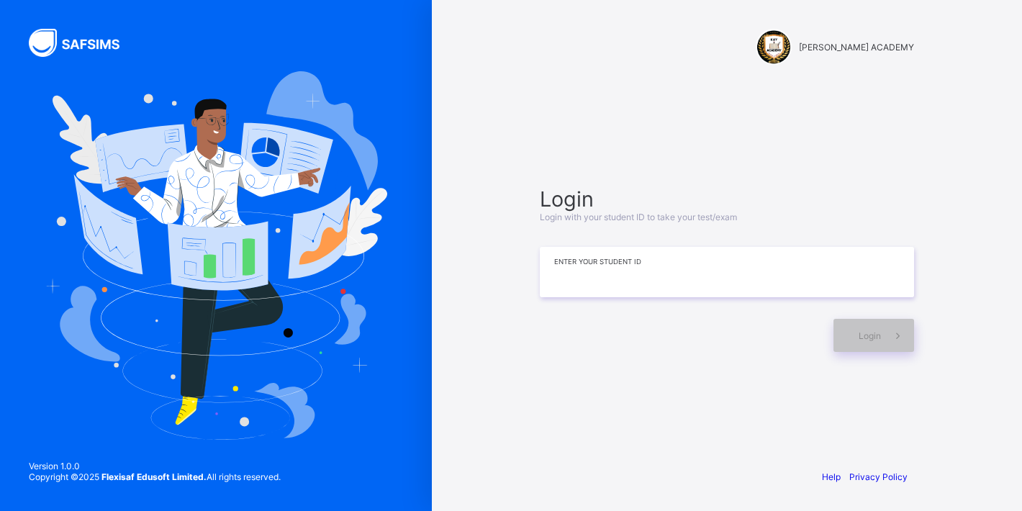
click at [613, 286] on input at bounding box center [727, 272] width 374 height 50
type input "**********"
click at [867, 345] on div "Login" at bounding box center [874, 335] width 81 height 33
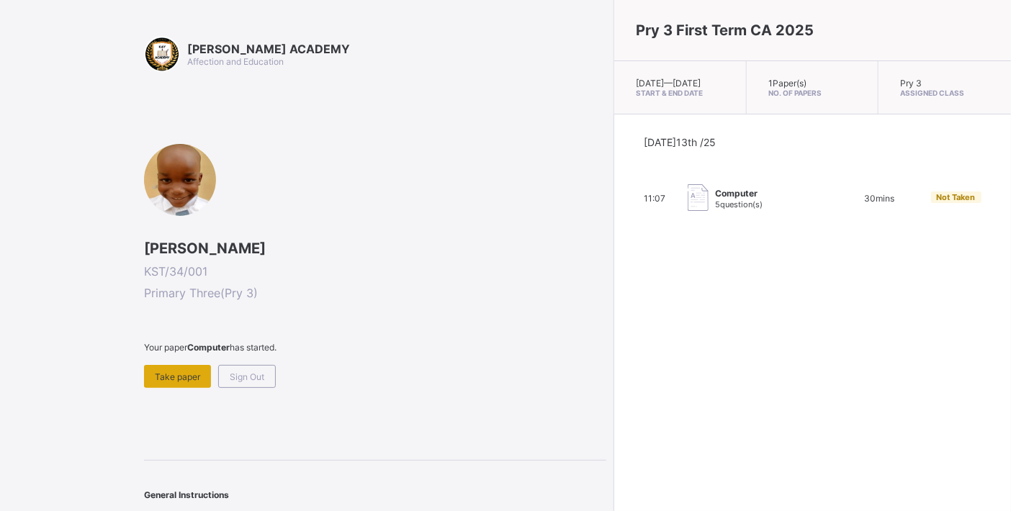
click at [181, 365] on div "Take paper" at bounding box center [177, 376] width 67 height 23
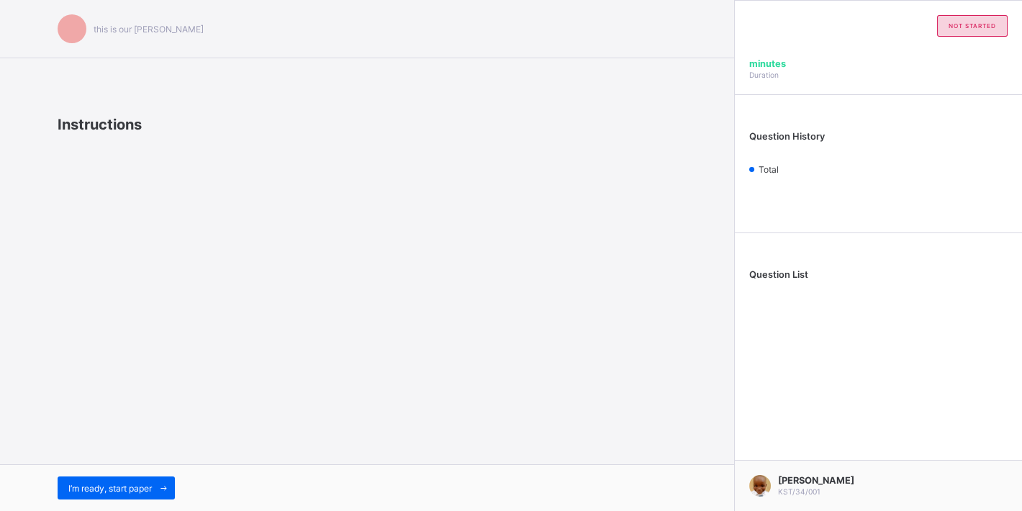
click at [181, 365] on div "this is our [PERSON_NAME] Instructions I’m ready, start paper" at bounding box center [367, 255] width 734 height 511
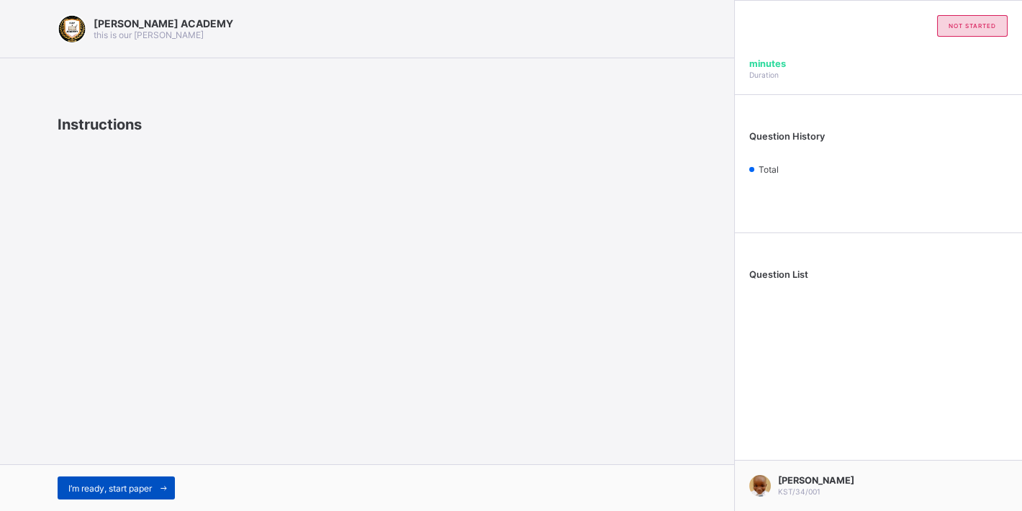
click at [122, 491] on span "I’m ready, start paper" at bounding box center [109, 488] width 83 height 11
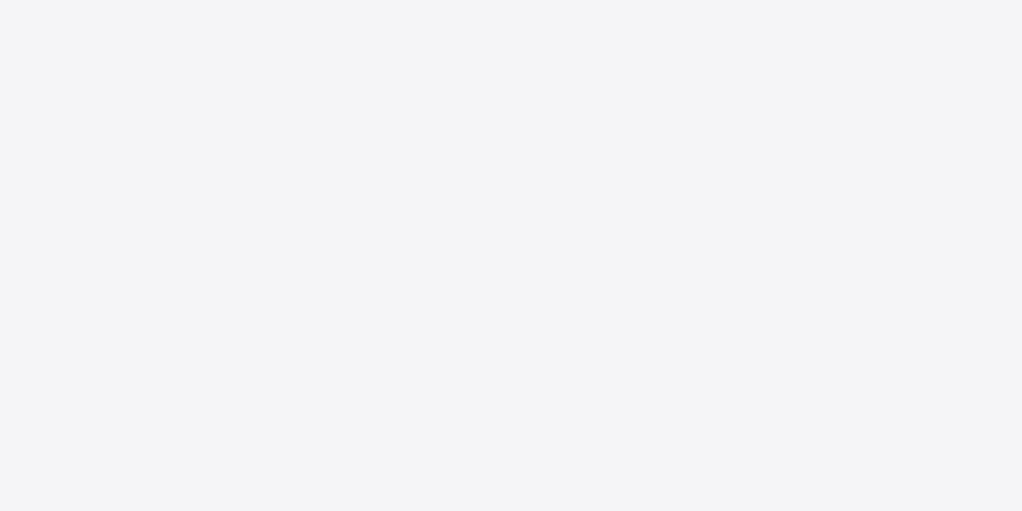
click at [122, 491] on div "New Update Available Hello there, You can install SAFSIMS on your device for ea…" at bounding box center [511, 255] width 1022 height 511
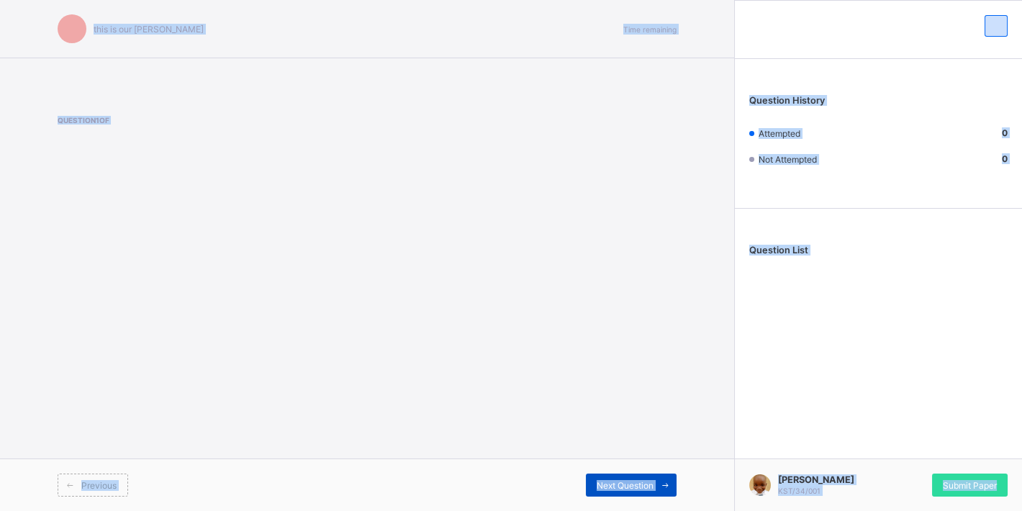
click at [630, 487] on span "Next Question" at bounding box center [625, 485] width 57 height 11
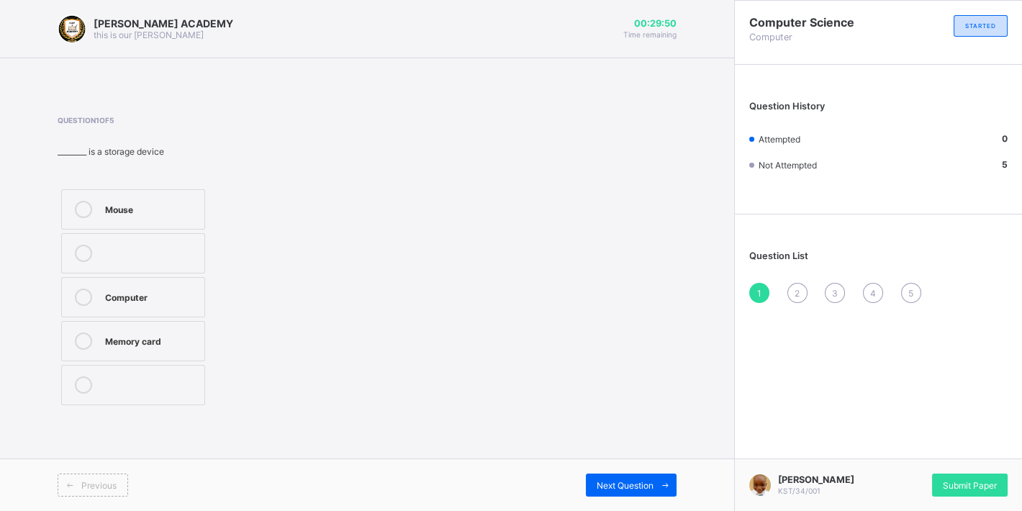
click at [142, 332] on label "Memory card" at bounding box center [133, 341] width 144 height 40
click at [617, 481] on span "Next Question" at bounding box center [625, 485] width 57 height 11
click at [173, 351] on label "Computer" at bounding box center [136, 341] width 151 height 40
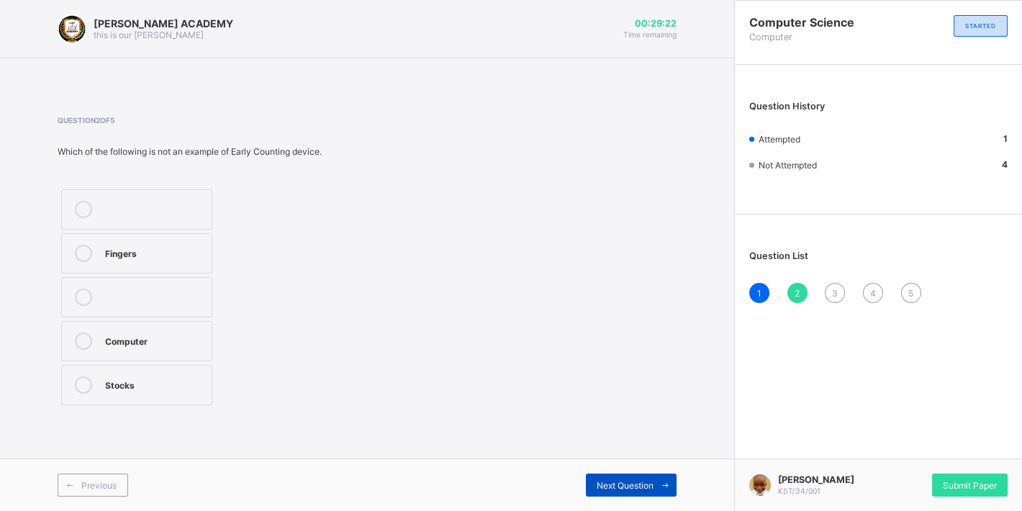
click at [640, 476] on div "Next Question" at bounding box center [631, 485] width 91 height 23
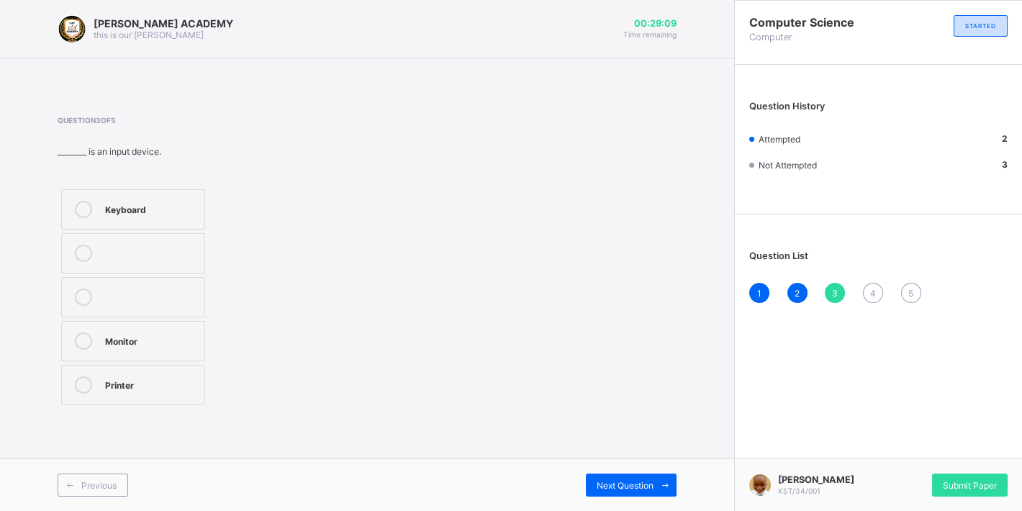
click at [189, 219] on label "Keyboard" at bounding box center [133, 209] width 144 height 40
click at [618, 482] on span "Next Question" at bounding box center [625, 485] width 57 height 11
click at [155, 294] on div "Storage device" at bounding box center [151, 296] width 92 height 14
click at [623, 479] on div "Next Question" at bounding box center [631, 485] width 91 height 23
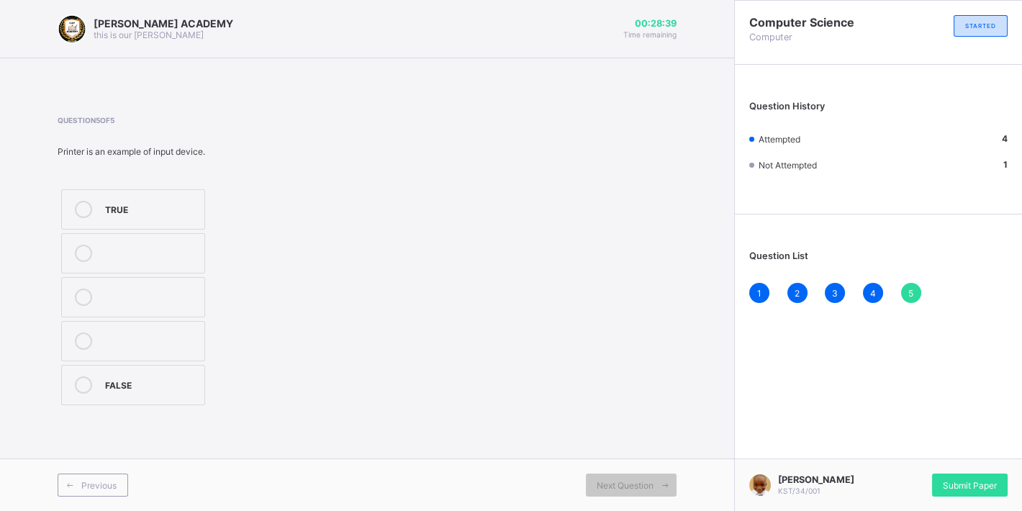
click at [498, 438] on div "[PERSON_NAME] ACADEMY this is our [PERSON_NAME] 00:28:39 Time remaining Questio…" at bounding box center [367, 255] width 734 height 511
click at [160, 381] on div "FALSE" at bounding box center [151, 383] width 92 height 14
click at [962, 479] on div "Submit Paper" at bounding box center [970, 485] width 76 height 23
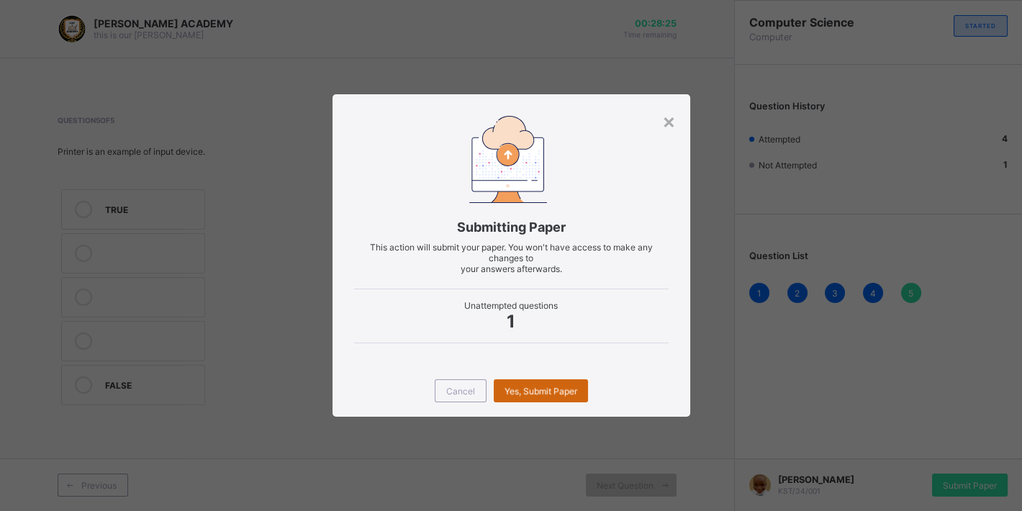
click at [543, 394] on span "Yes, Submit Paper" at bounding box center [541, 391] width 73 height 11
click at [542, 390] on div "Yes, Submit Paper" at bounding box center [541, 390] width 94 height 23
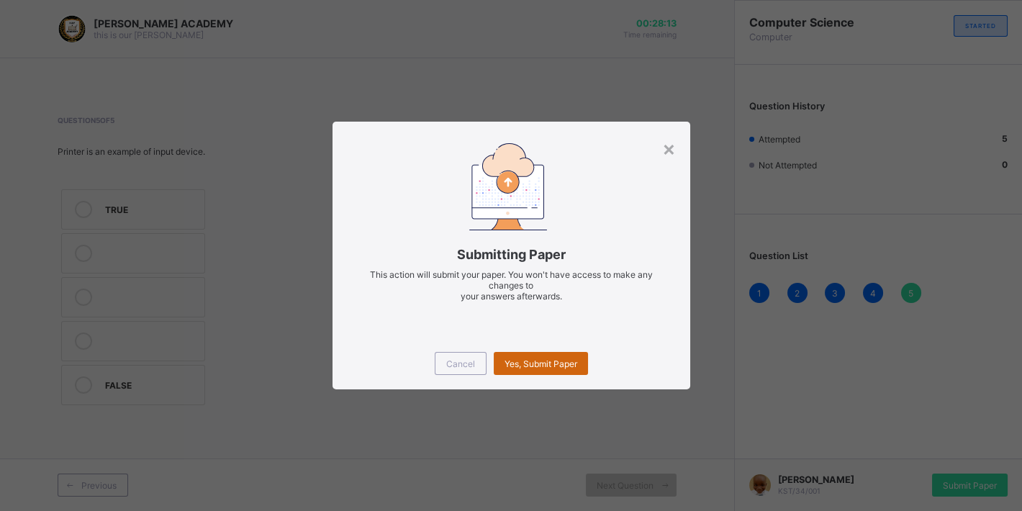
click at [535, 361] on span "Yes, Submit Paper" at bounding box center [541, 363] width 73 height 11
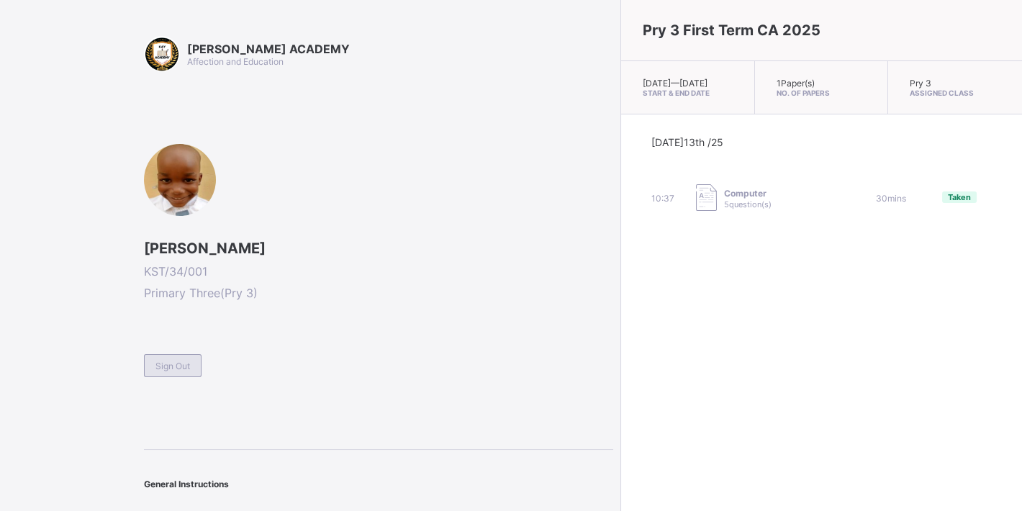
click at [186, 354] on div "Sign Out" at bounding box center [173, 365] width 58 height 23
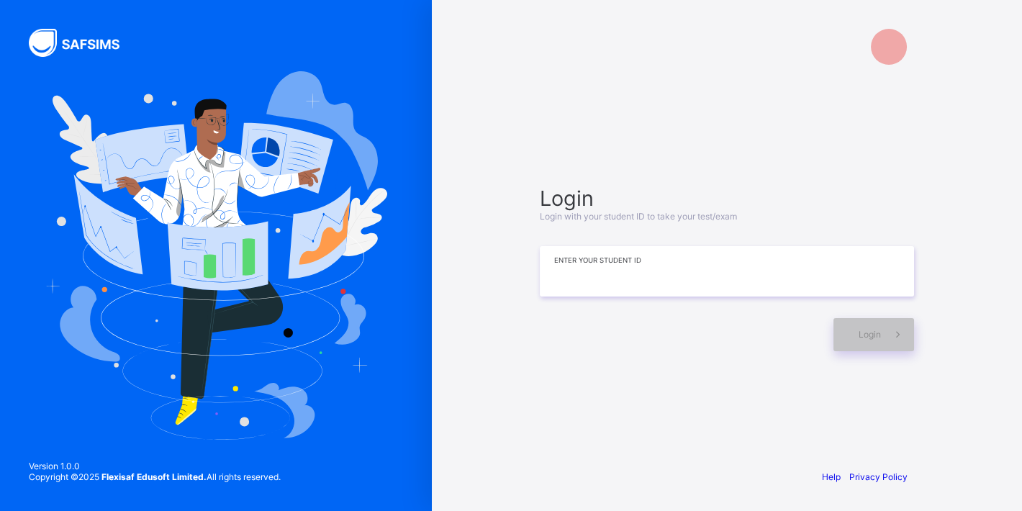
click at [564, 289] on input at bounding box center [727, 271] width 374 height 50
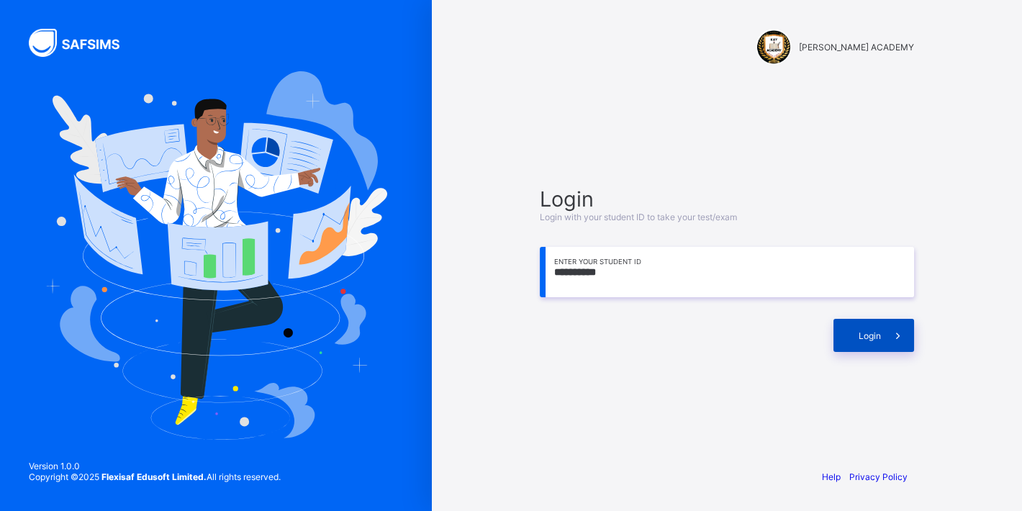
type input "**********"
click at [849, 325] on div "Login" at bounding box center [874, 335] width 81 height 33
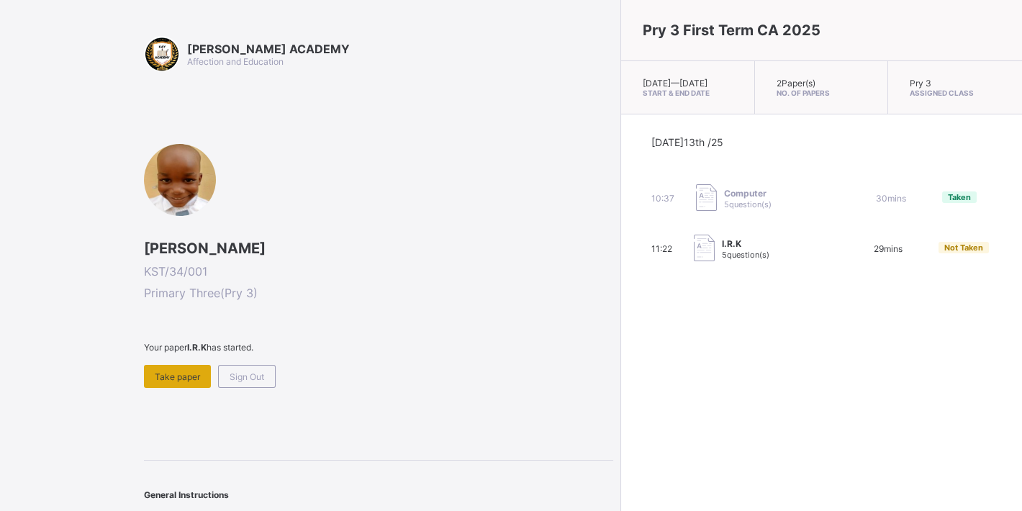
click at [198, 372] on span "Take paper" at bounding box center [177, 376] width 45 height 11
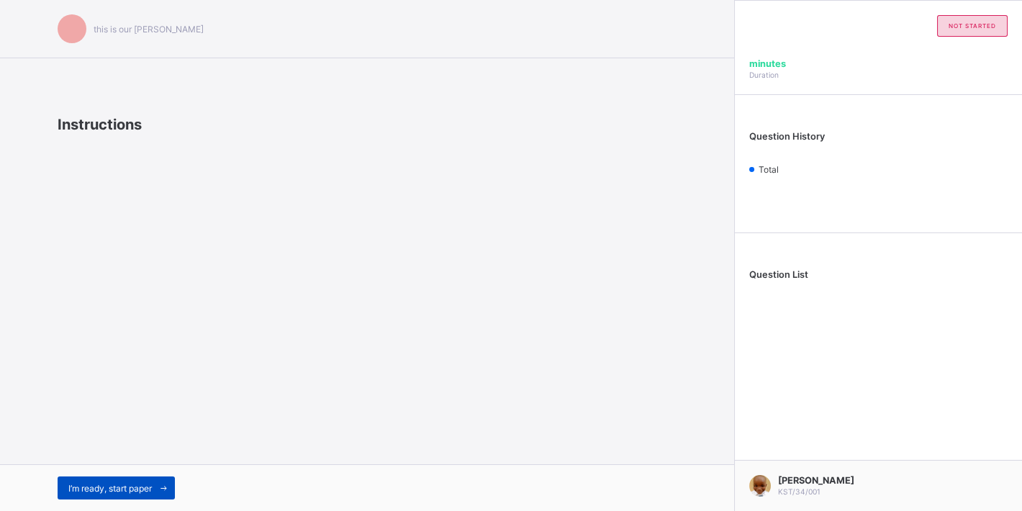
click at [114, 481] on div "I’m ready, start paper" at bounding box center [116, 487] width 117 height 23
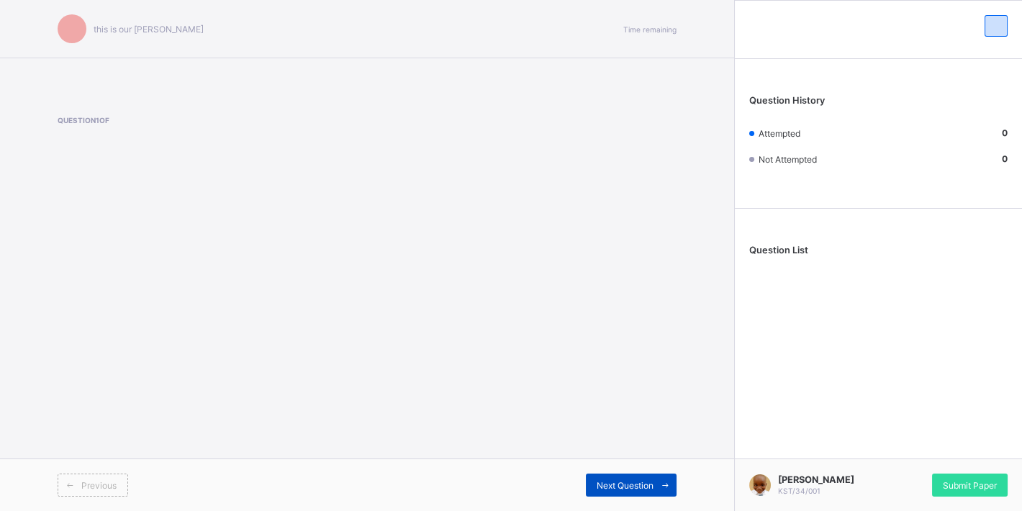
click at [638, 483] on span "Next Question" at bounding box center [625, 485] width 57 height 11
click at [654, 485] on span at bounding box center [665, 485] width 23 height 23
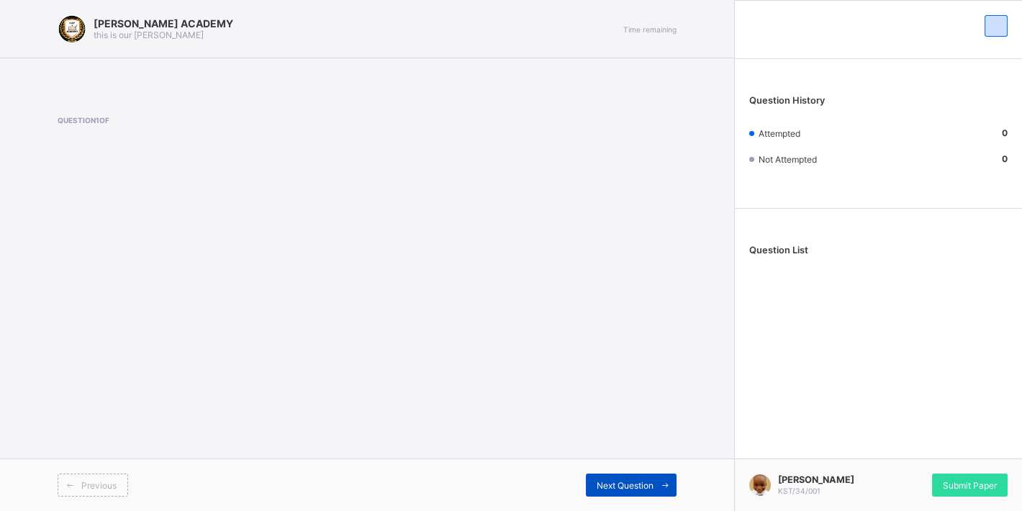
click at [654, 485] on span at bounding box center [665, 485] width 23 height 23
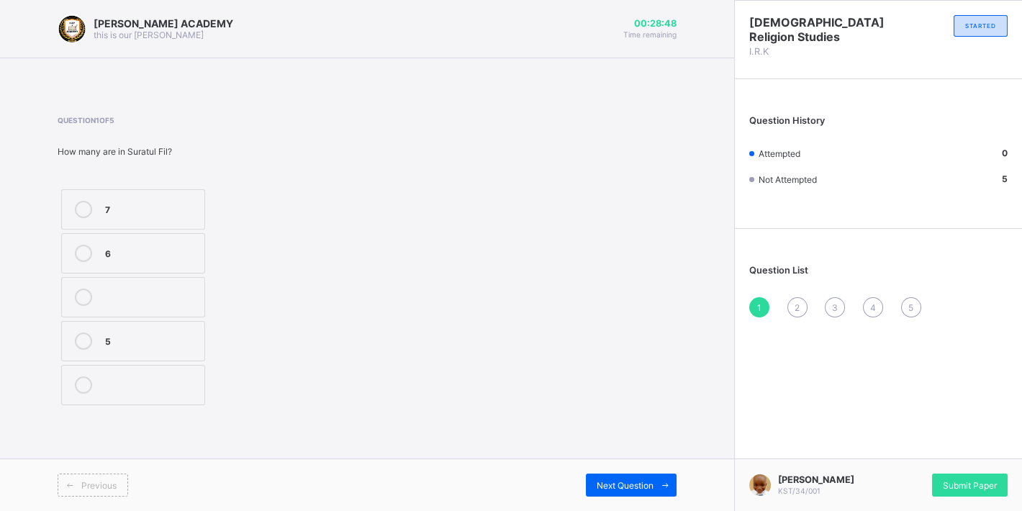
click at [107, 343] on div "5" at bounding box center [151, 340] width 92 height 14
click at [623, 476] on div "Next Question" at bounding box center [631, 485] width 91 height 23
click at [183, 213] on div "Israfil" at bounding box center [151, 208] width 92 height 14
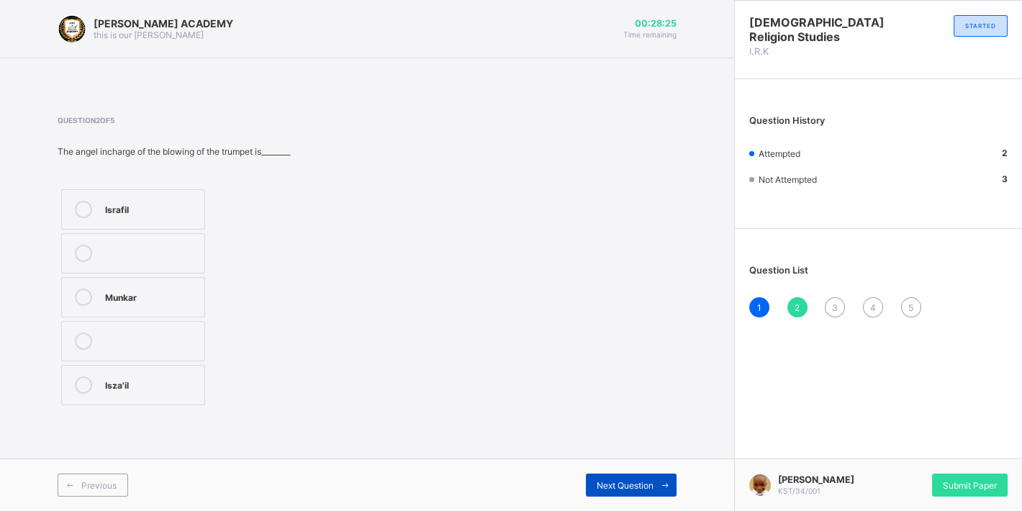
click at [625, 483] on span "Next Question" at bounding box center [625, 485] width 57 height 11
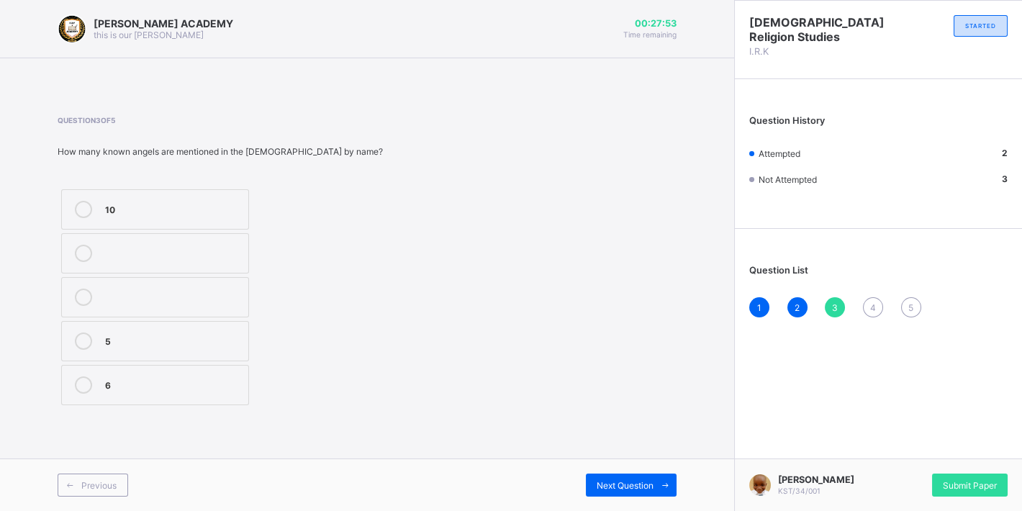
click at [117, 215] on div "10" at bounding box center [173, 208] width 136 height 14
click at [597, 486] on span "Next Question" at bounding box center [625, 485] width 57 height 11
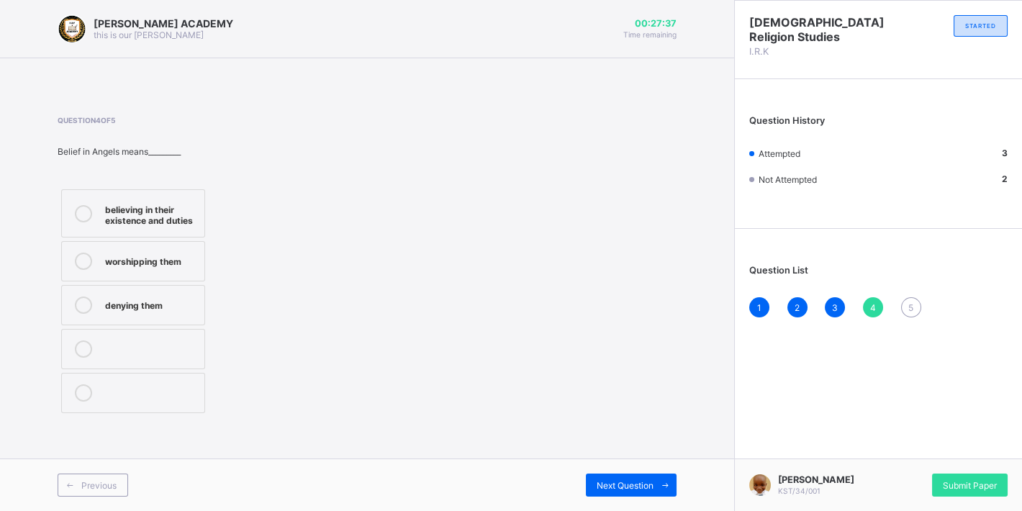
click at [147, 256] on div "worshipping them" at bounding box center [151, 260] width 92 height 14
click at [646, 482] on span "Next Question" at bounding box center [625, 485] width 57 height 11
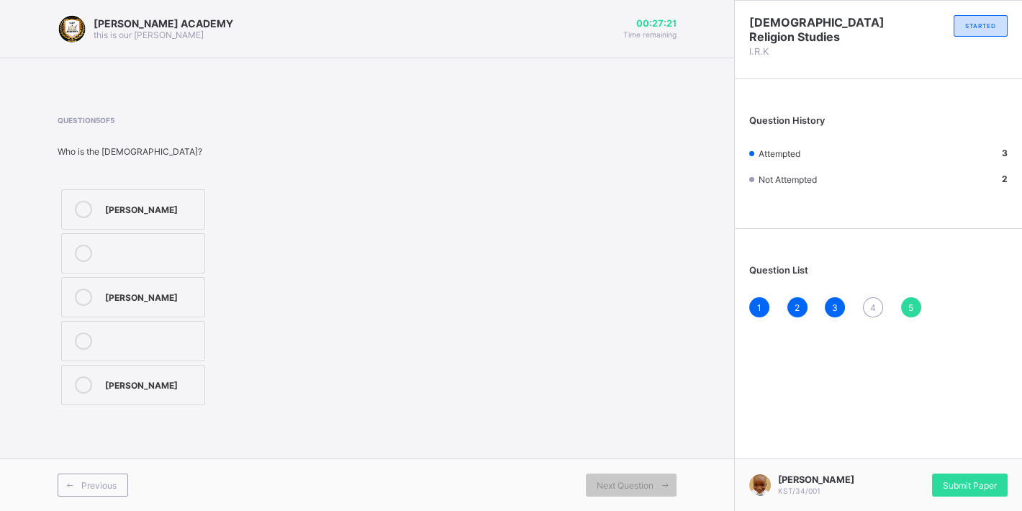
click at [153, 225] on label "[PERSON_NAME]" at bounding box center [133, 209] width 144 height 40
click at [955, 484] on span "Submit Paper" at bounding box center [970, 485] width 54 height 11
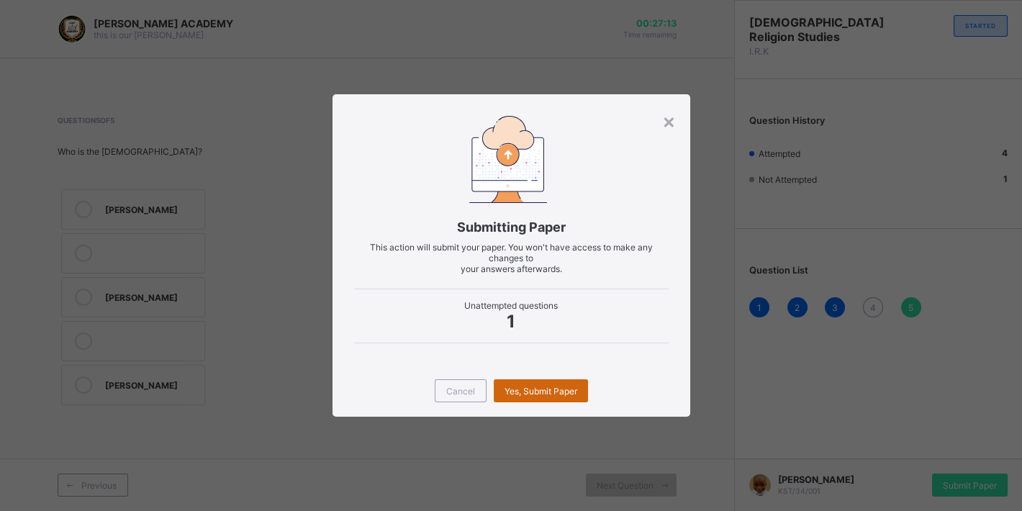
click at [556, 392] on span "Yes, Submit Paper" at bounding box center [541, 391] width 73 height 11
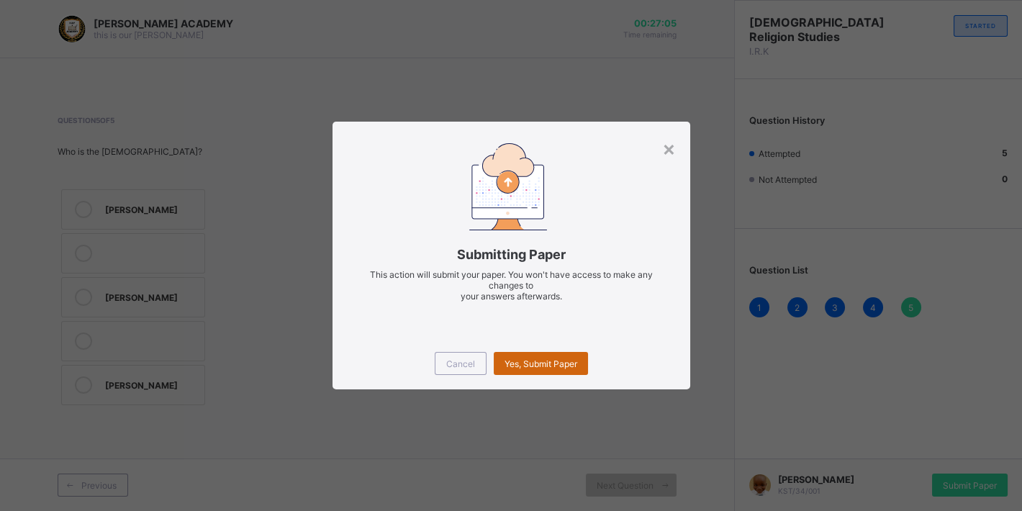
click at [548, 357] on div "Yes, Submit Paper" at bounding box center [541, 363] width 94 height 23
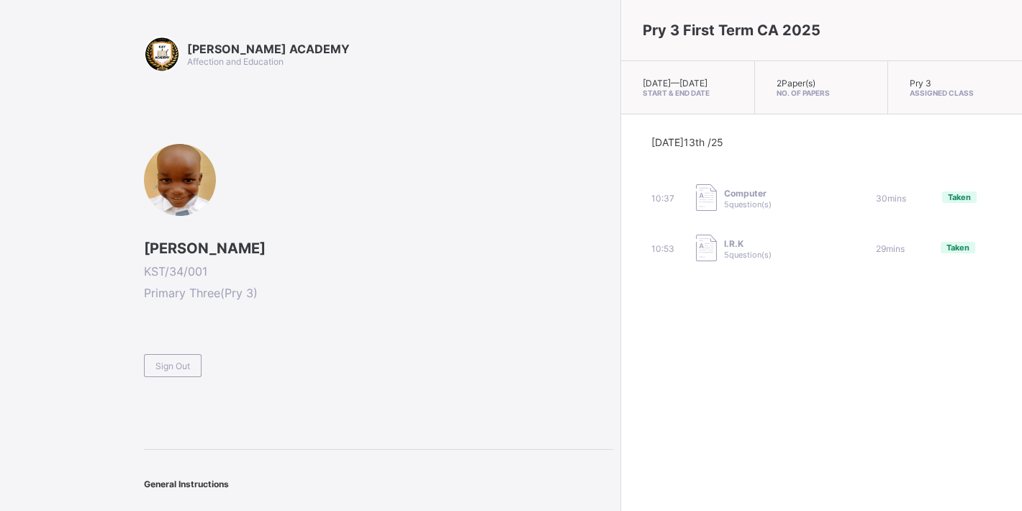
click at [182, 379] on div "[PERSON_NAME] ACADEMY Affection and Education [PERSON_NAME] KST/34/001 Primary …" at bounding box center [378, 279] width 469 height 486
click at [181, 371] on div "Sign Out" at bounding box center [173, 365] width 58 height 23
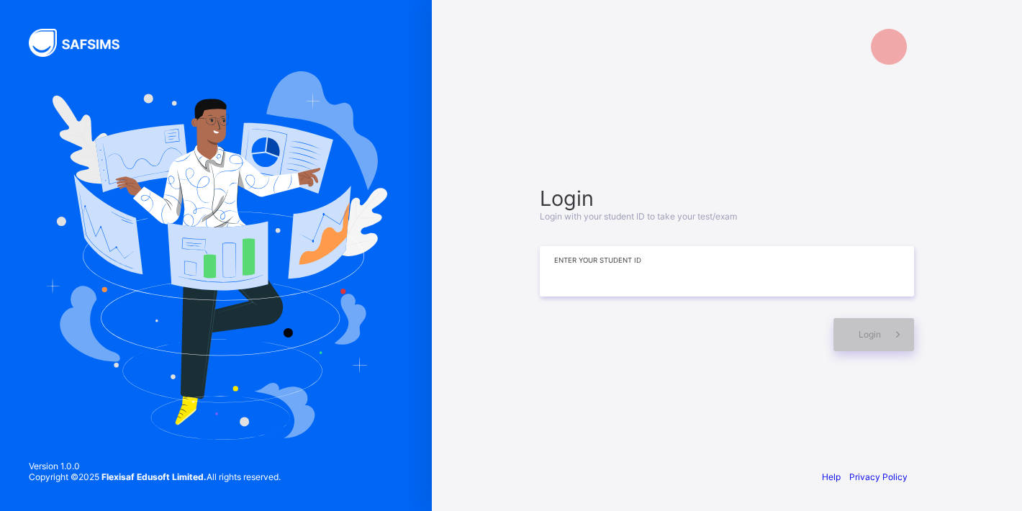
click at [572, 287] on input at bounding box center [727, 271] width 374 height 50
type input "**********"
click at [852, 331] on div "Login" at bounding box center [874, 334] width 81 height 33
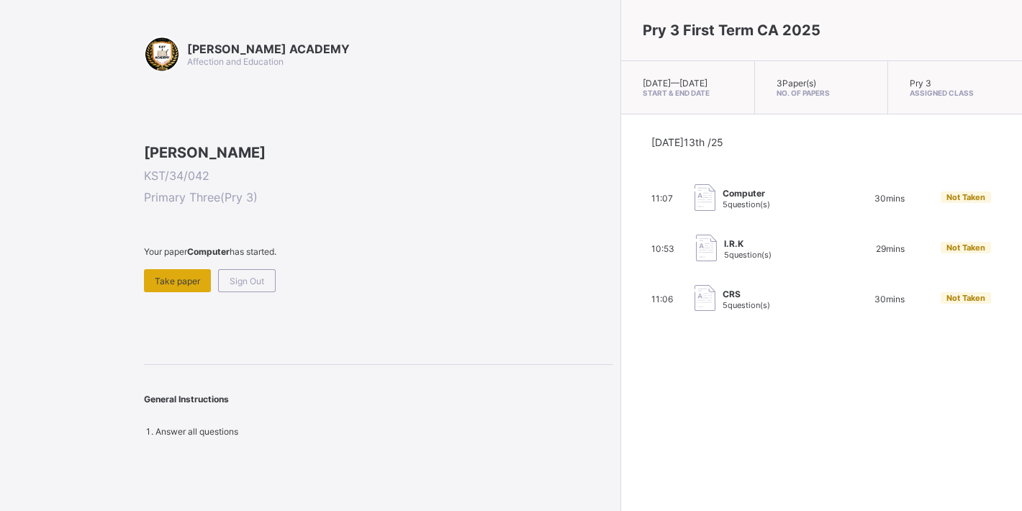
click at [171, 292] on div "Take paper" at bounding box center [177, 280] width 67 height 23
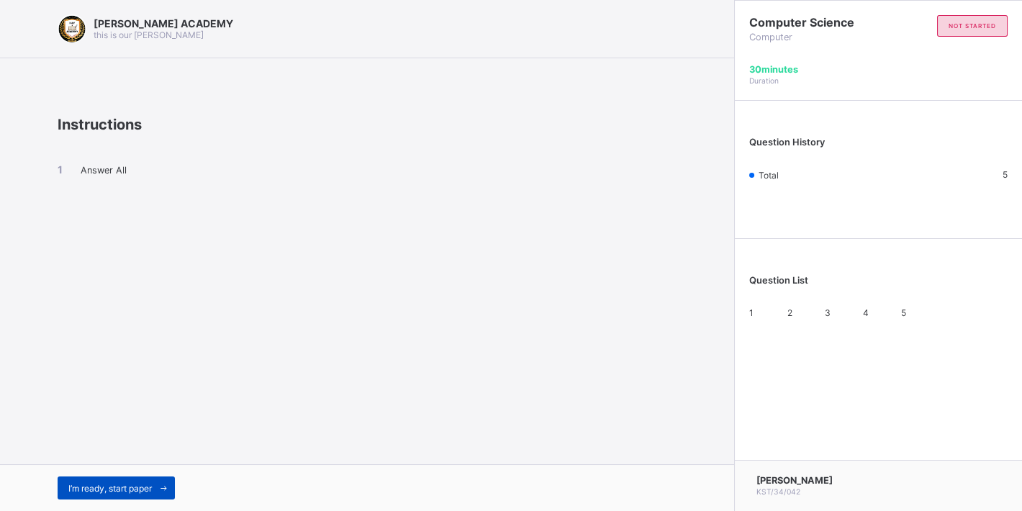
click at [122, 487] on span "I’m ready, start paper" at bounding box center [109, 488] width 83 height 11
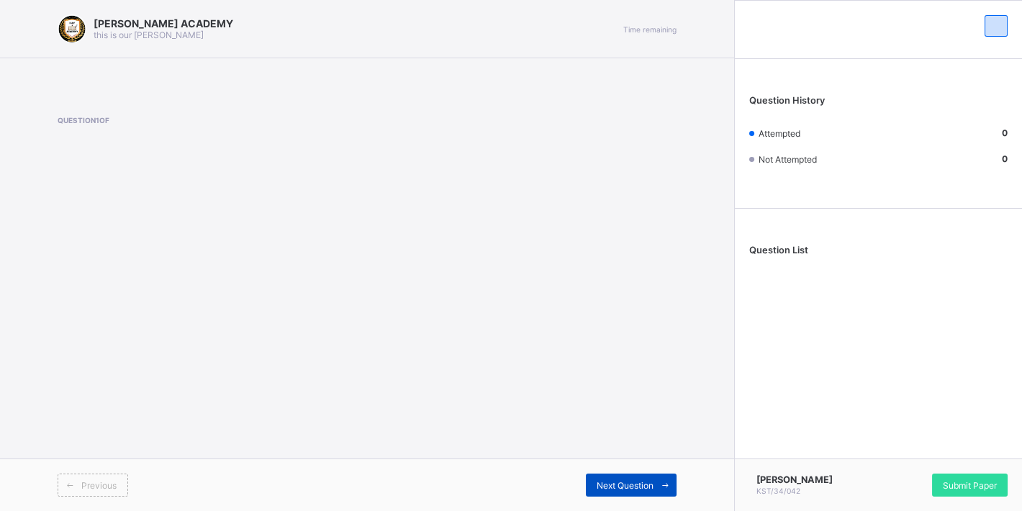
click at [623, 487] on span "Next Question" at bounding box center [625, 485] width 57 height 11
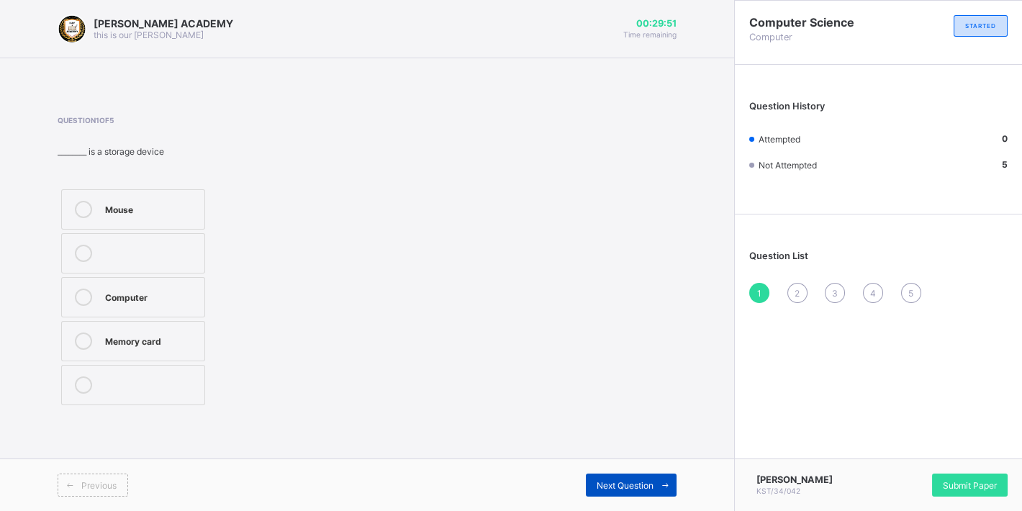
click at [623, 487] on span "Next Question" at bounding box center [625, 485] width 57 height 11
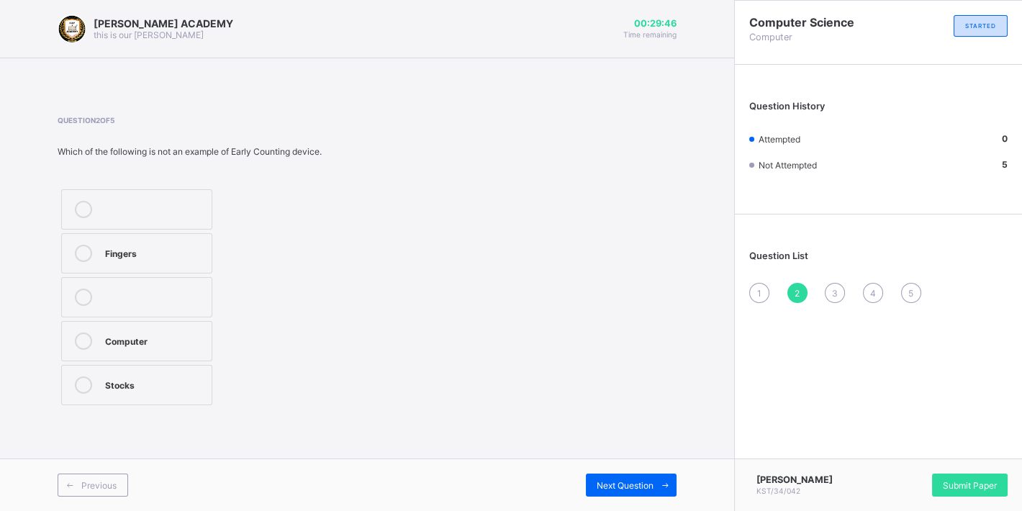
click at [764, 290] on div "1" at bounding box center [759, 293] width 20 height 20
click at [171, 218] on div "Mouse" at bounding box center [151, 209] width 92 height 17
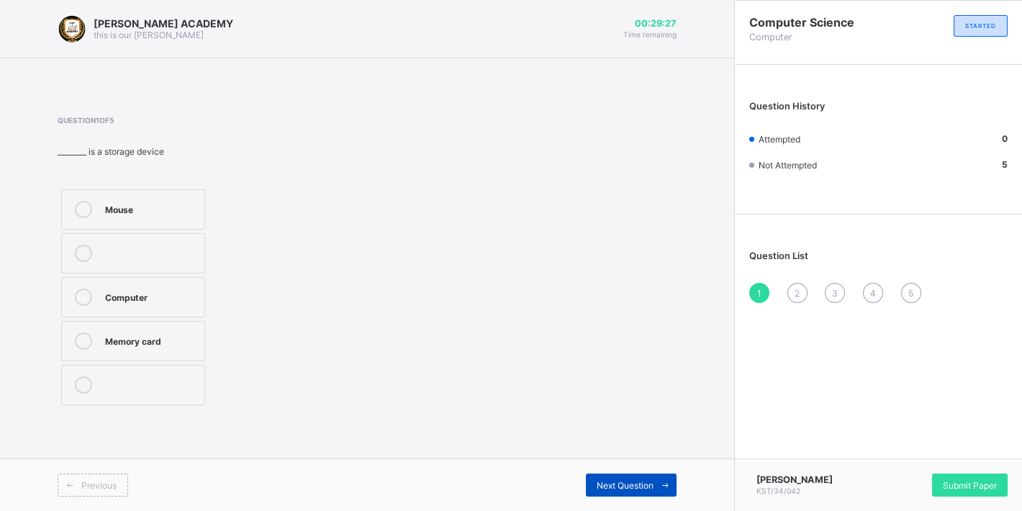
click at [667, 490] on span at bounding box center [665, 485] width 23 height 23
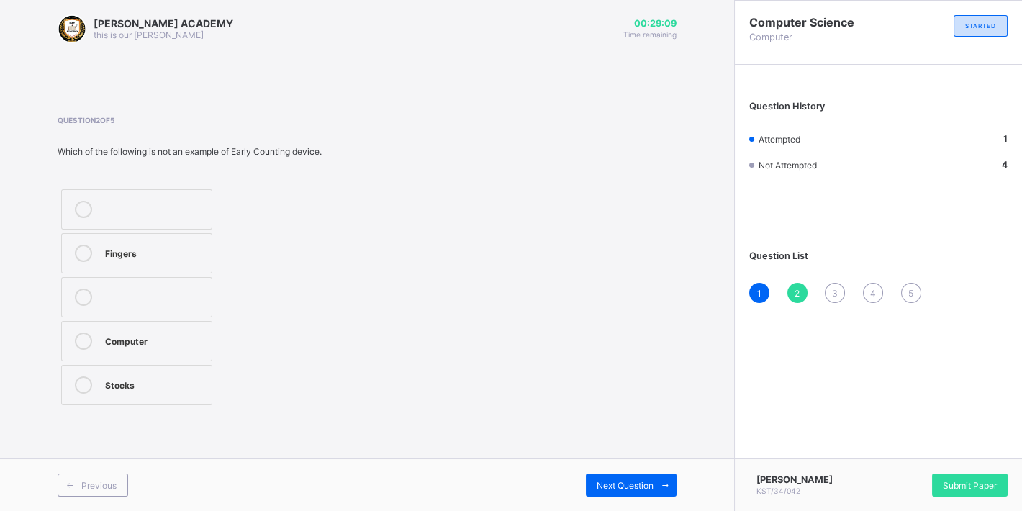
click at [143, 333] on div "Computer" at bounding box center [154, 340] width 99 height 14
click at [833, 297] on span "3" at bounding box center [835, 293] width 6 height 11
click at [116, 397] on label "Printer" at bounding box center [133, 385] width 144 height 40
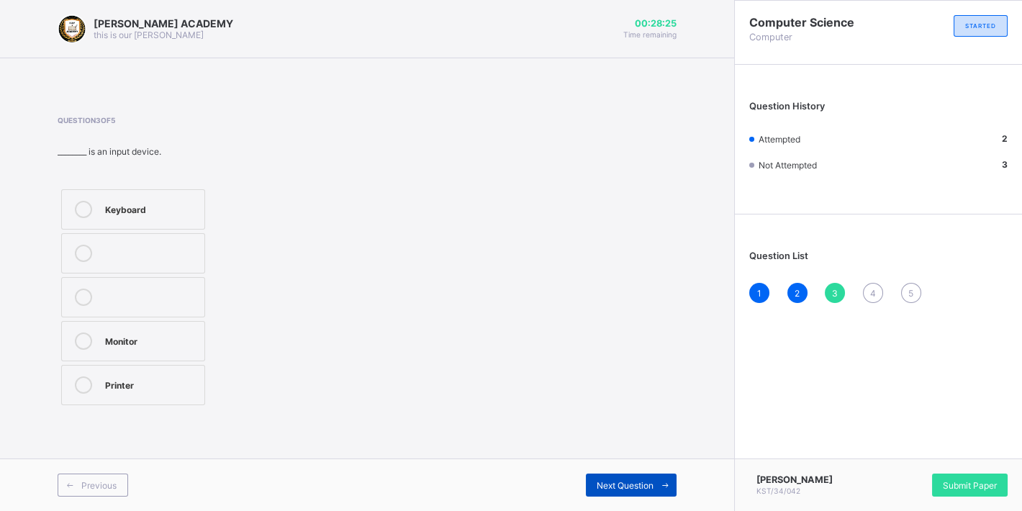
click at [618, 493] on div "Next Question" at bounding box center [631, 485] width 91 height 23
click at [834, 297] on span "3" at bounding box center [835, 293] width 6 height 11
click at [107, 216] on div "Keyboard" at bounding box center [151, 209] width 92 height 17
click at [874, 299] on div "4" at bounding box center [873, 293] width 20 height 20
click at [132, 289] on div "Storage device" at bounding box center [151, 296] width 92 height 14
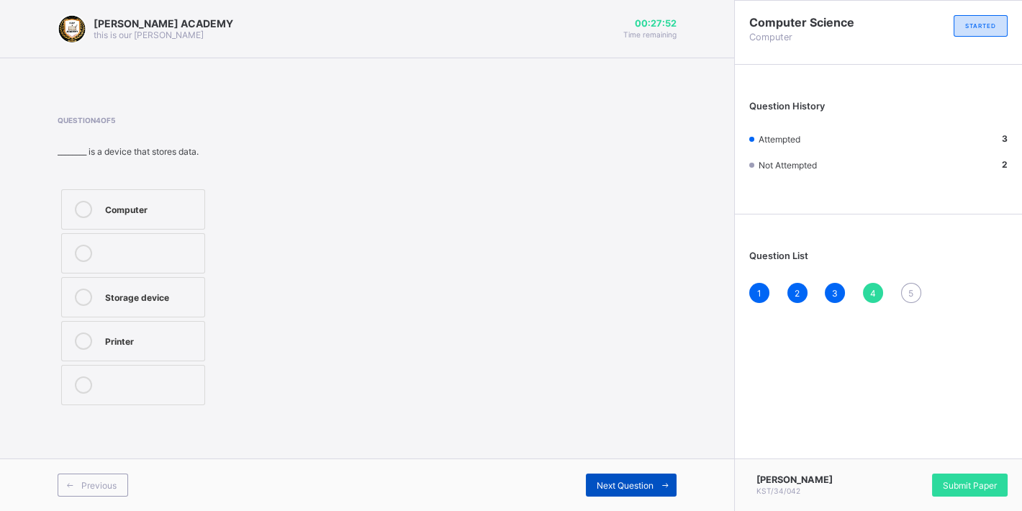
click at [621, 479] on div "Next Question" at bounding box center [631, 485] width 91 height 23
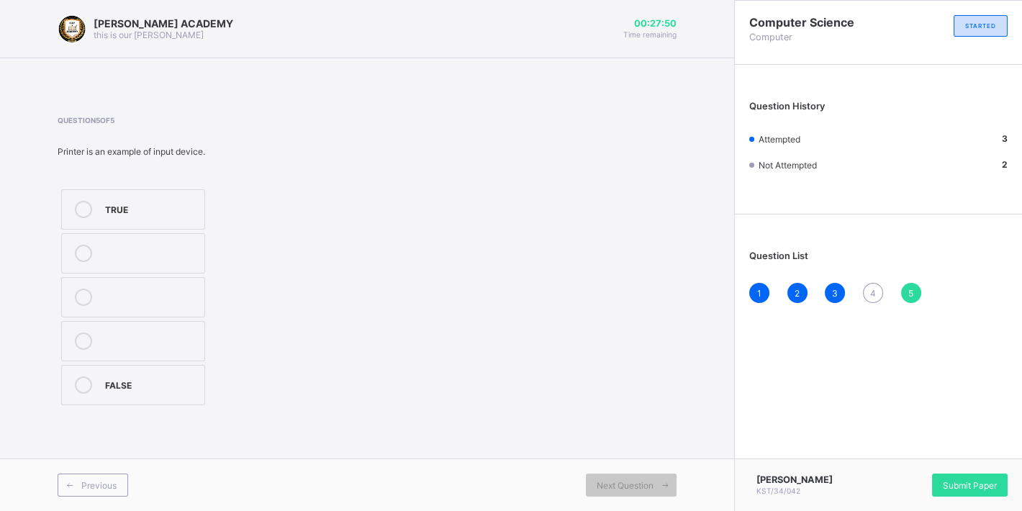
click at [144, 168] on div "Question 5 of 5 Printer is an example of input device. TRUE FALSE" at bounding box center [184, 262] width 252 height 293
click at [83, 388] on icon at bounding box center [83, 384] width 17 height 17
click at [983, 483] on span "Submit Paper" at bounding box center [970, 485] width 54 height 11
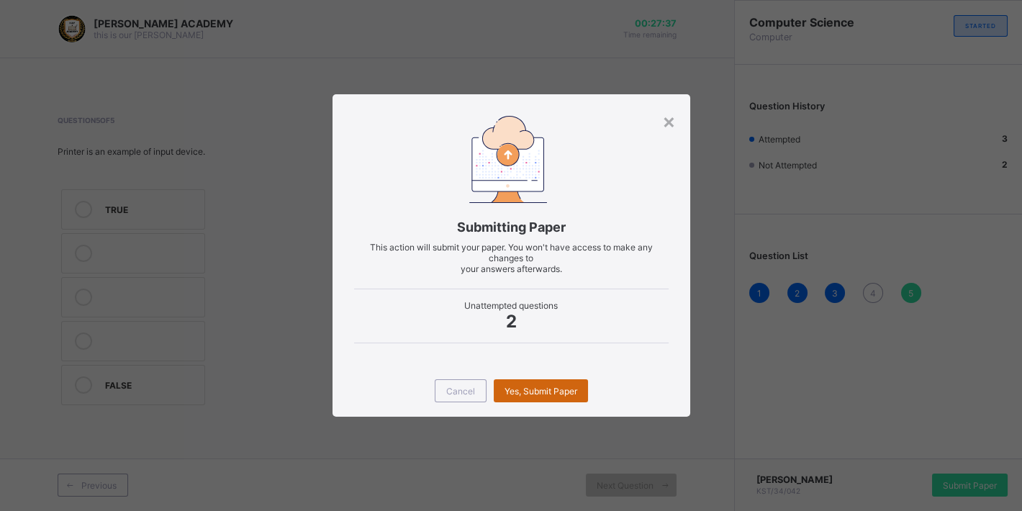
click at [549, 392] on span "Yes, Submit Paper" at bounding box center [541, 391] width 73 height 11
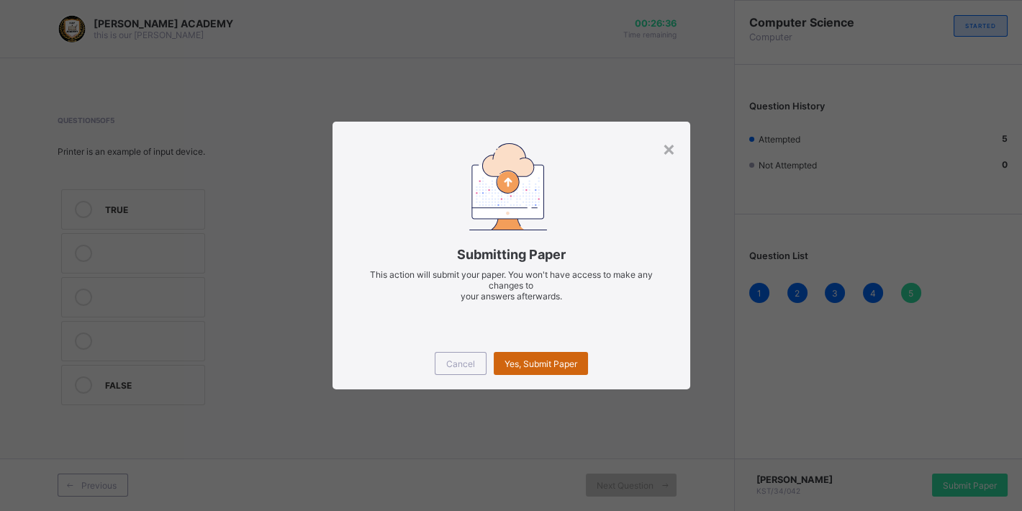
click at [564, 366] on span "Yes, Submit Paper" at bounding box center [541, 363] width 73 height 11
click at [538, 361] on span "Yes, Submit Paper" at bounding box center [541, 363] width 73 height 11
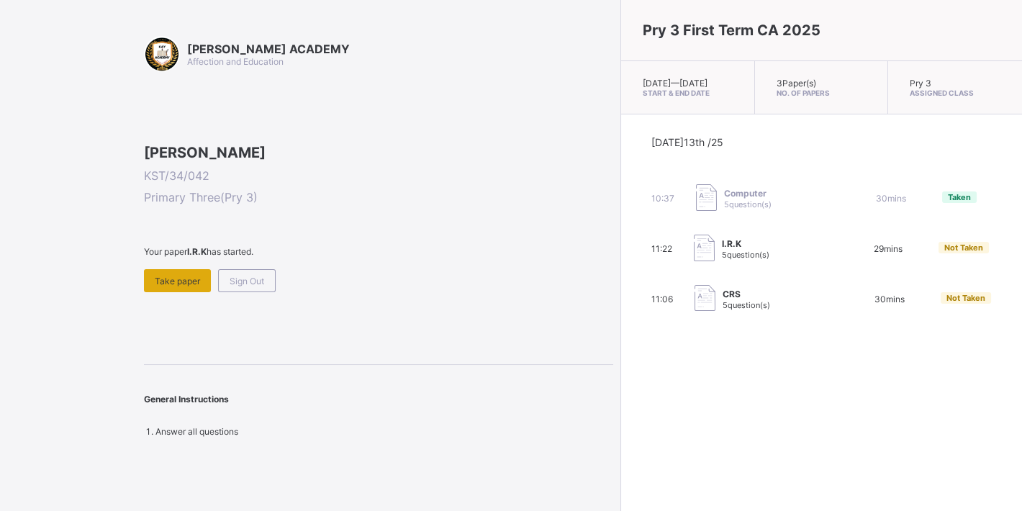
click at [194, 286] on span "Take paper" at bounding box center [177, 281] width 45 height 11
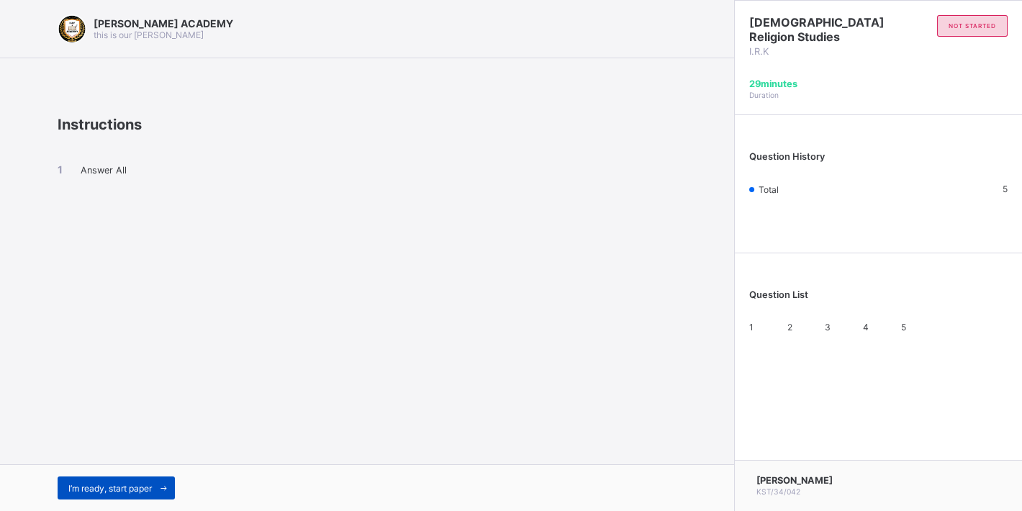
click at [160, 500] on span at bounding box center [163, 487] width 23 height 23
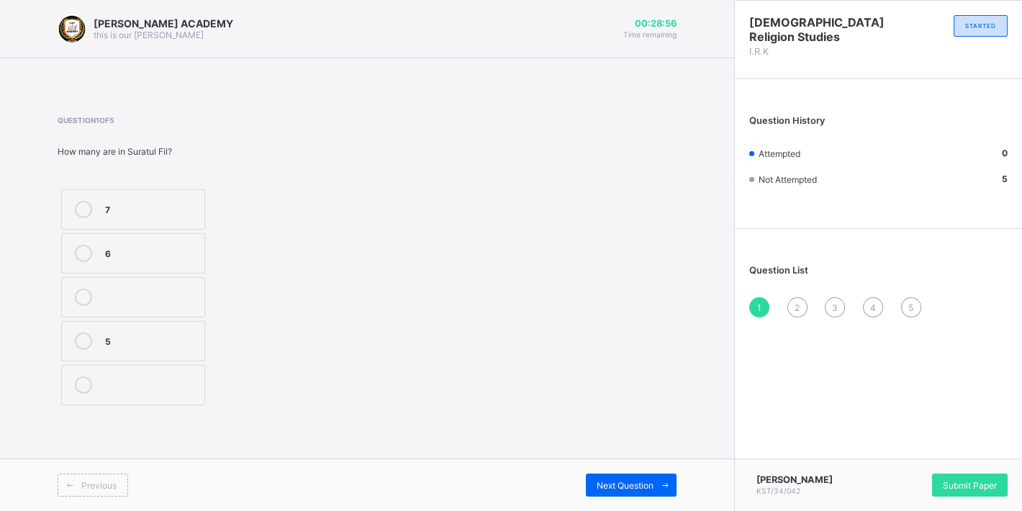
click at [140, 191] on label "7" at bounding box center [133, 209] width 144 height 40
click at [950, 480] on span "Submit Paper" at bounding box center [970, 485] width 54 height 11
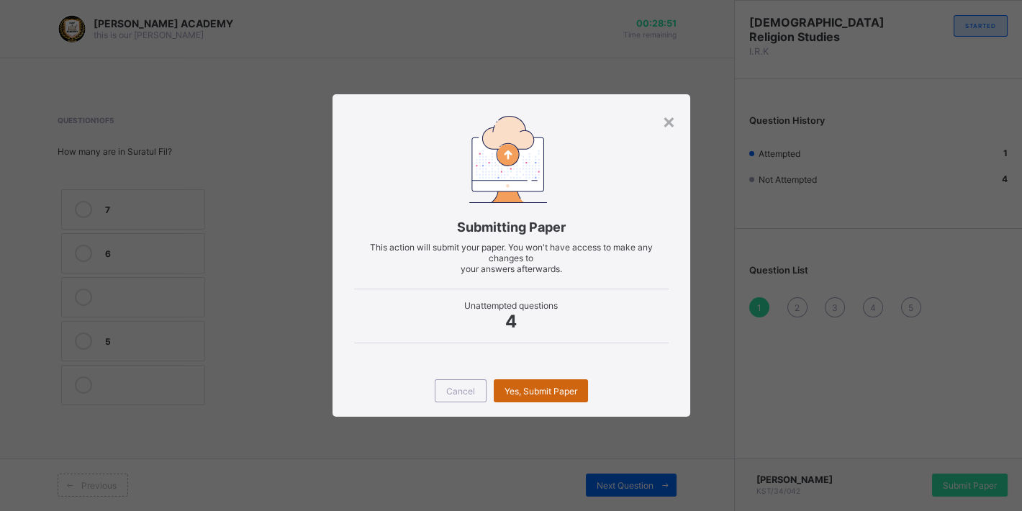
click at [554, 382] on div "Yes, Submit Paper" at bounding box center [541, 390] width 94 height 23
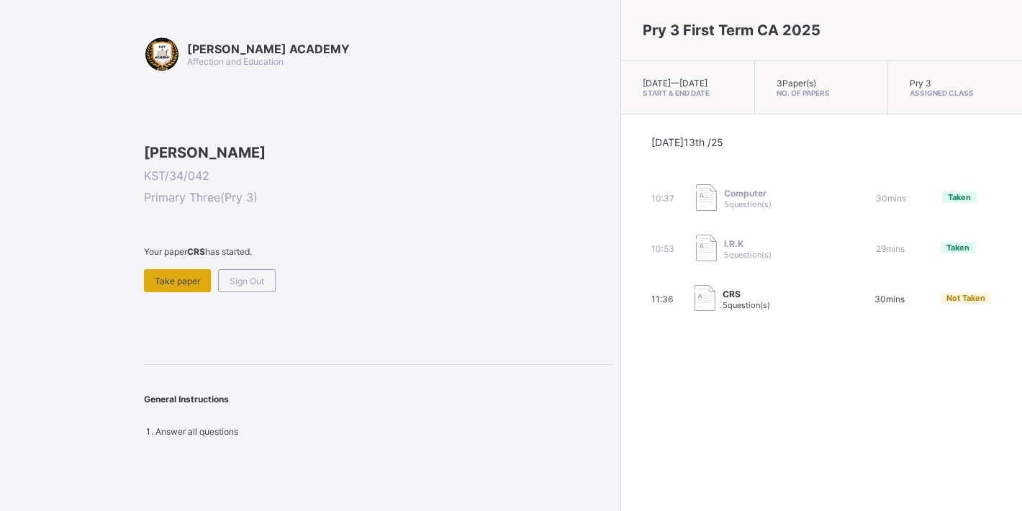
click at [161, 286] on span "Take paper" at bounding box center [177, 281] width 45 height 11
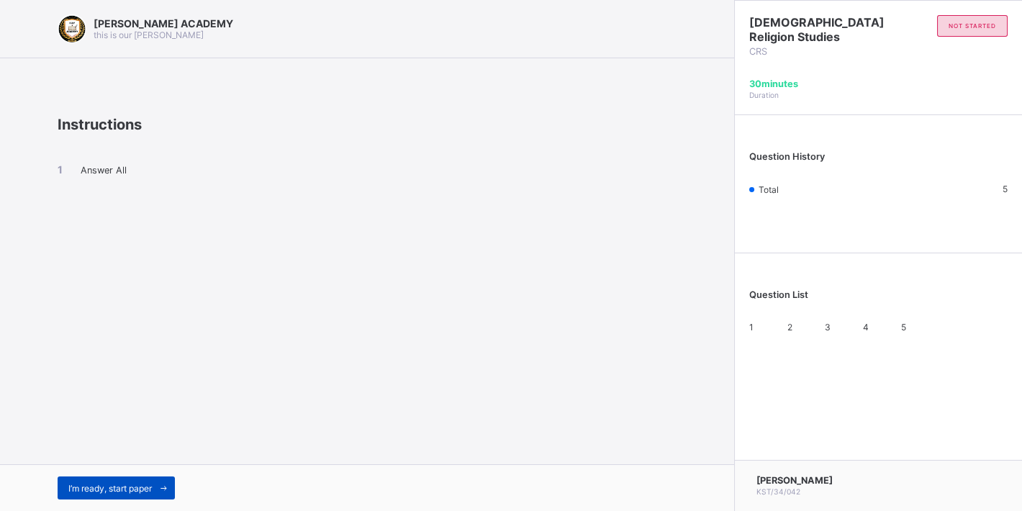
click at [117, 482] on div "I’m ready, start paper" at bounding box center [116, 487] width 117 height 23
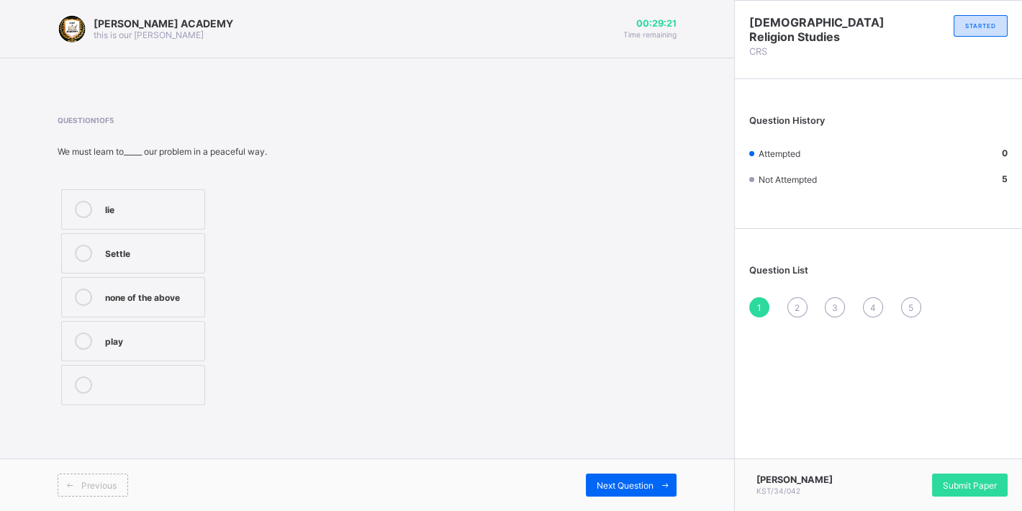
click at [162, 297] on div "none of the above" at bounding box center [151, 296] width 92 height 14
click at [638, 492] on div "Next Question" at bounding box center [631, 485] width 91 height 23
click at [128, 392] on div "Mark" at bounding box center [151, 384] width 92 height 17
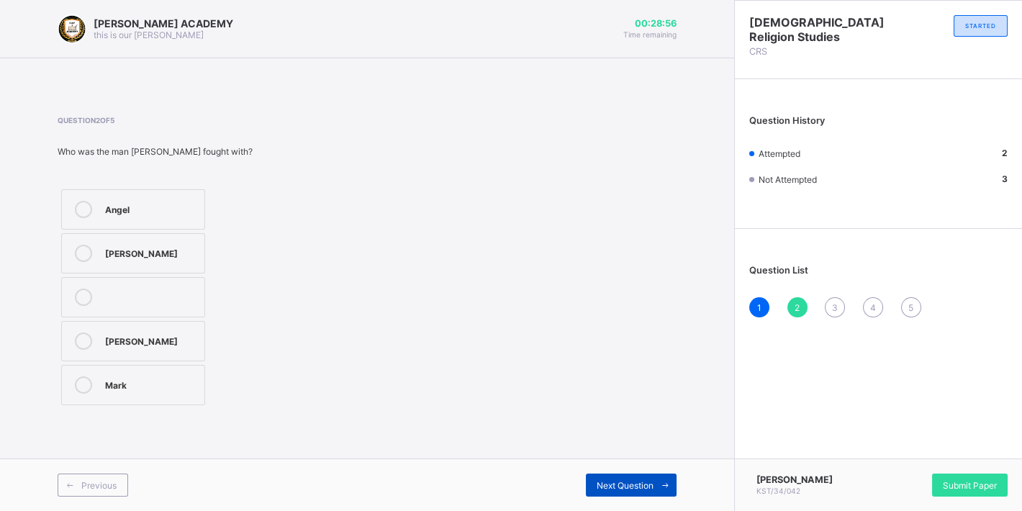
click at [629, 490] on span "Next Question" at bounding box center [625, 485] width 57 height 11
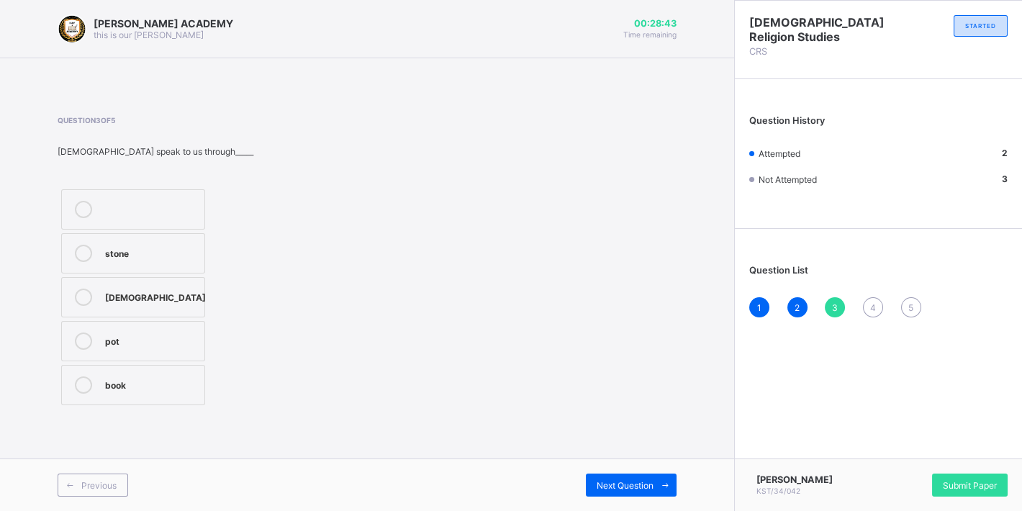
click at [420, 334] on div "Question 3 of 5 [DEMOGRAPHIC_DATA] speak to us through_____ stone [DEMOGRAPHIC_…" at bounding box center [367, 262] width 619 height 293
click at [201, 284] on label "[DEMOGRAPHIC_DATA]" at bounding box center [133, 297] width 144 height 40
click at [643, 482] on span "Next Question" at bounding box center [625, 485] width 57 height 11
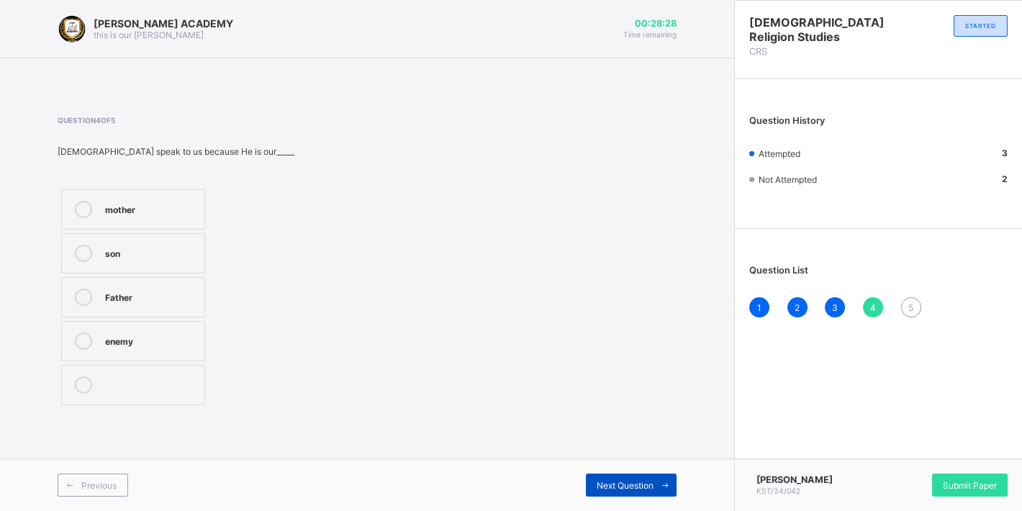
click at [643, 482] on span "Next Question" at bounding box center [625, 485] width 57 height 11
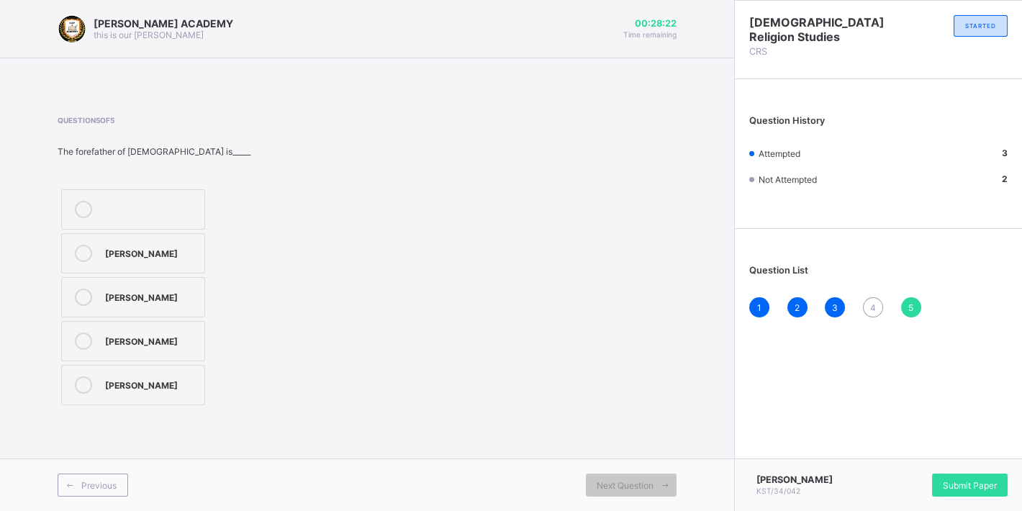
click at [873, 313] on div "4" at bounding box center [873, 307] width 20 height 20
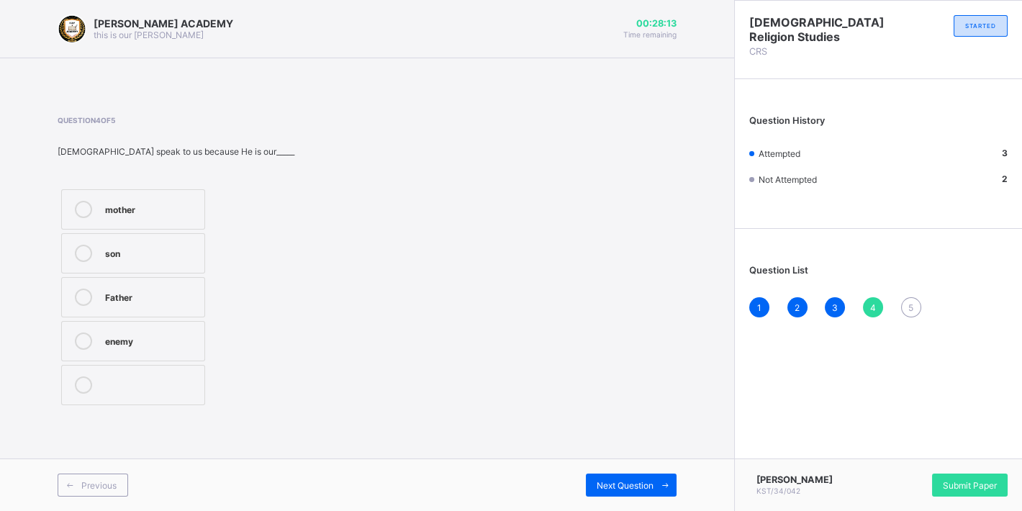
click at [144, 297] on div "Father" at bounding box center [151, 296] width 92 height 14
click at [659, 476] on span at bounding box center [665, 485] width 23 height 23
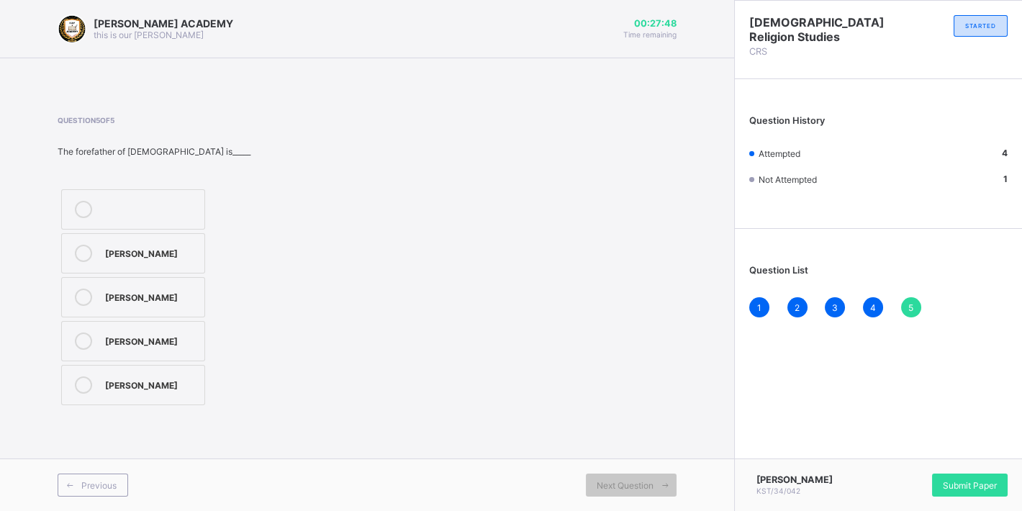
click at [112, 252] on div "[PERSON_NAME]" at bounding box center [151, 252] width 92 height 14
click at [962, 487] on div "Submit Paper" at bounding box center [970, 485] width 76 height 23
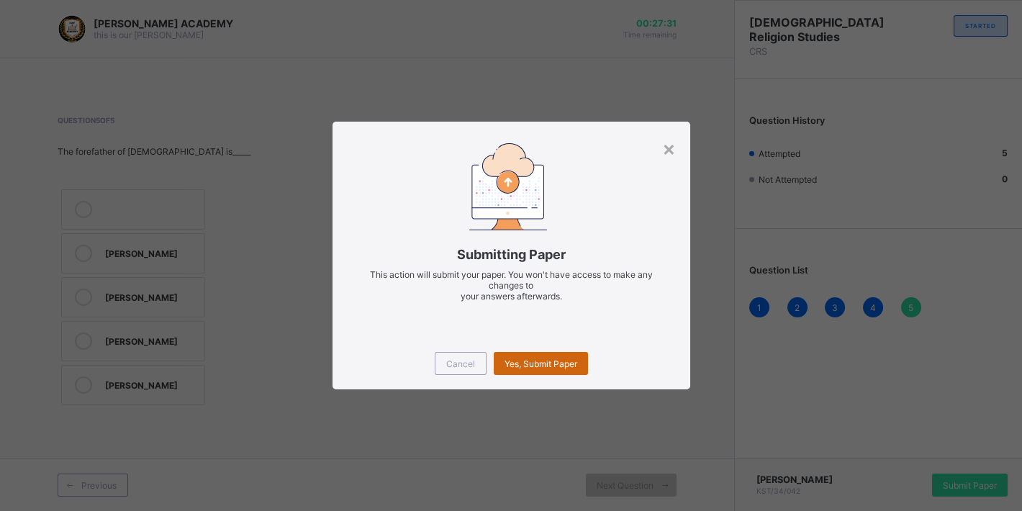
click at [564, 363] on span "Yes, Submit Paper" at bounding box center [541, 363] width 73 height 11
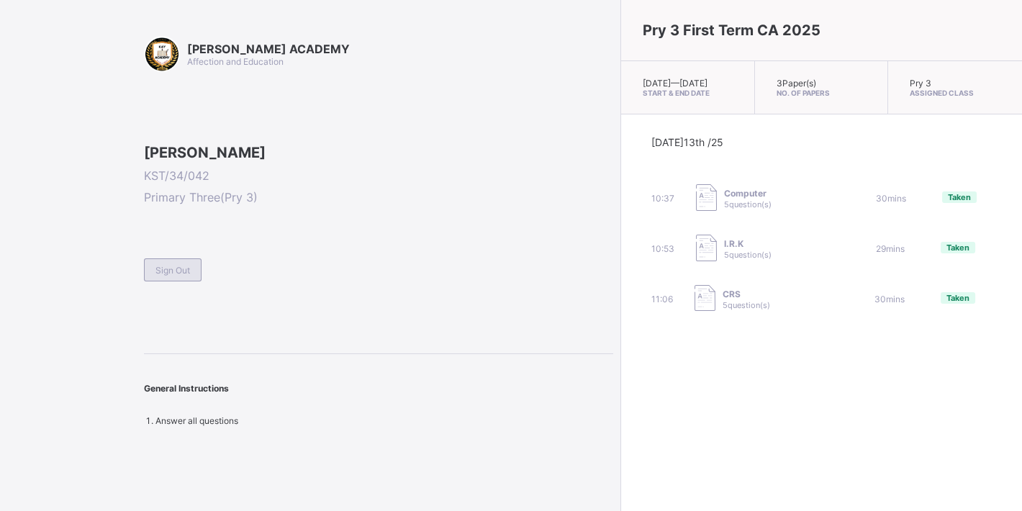
click at [168, 276] on span "Sign Out" at bounding box center [172, 270] width 35 height 11
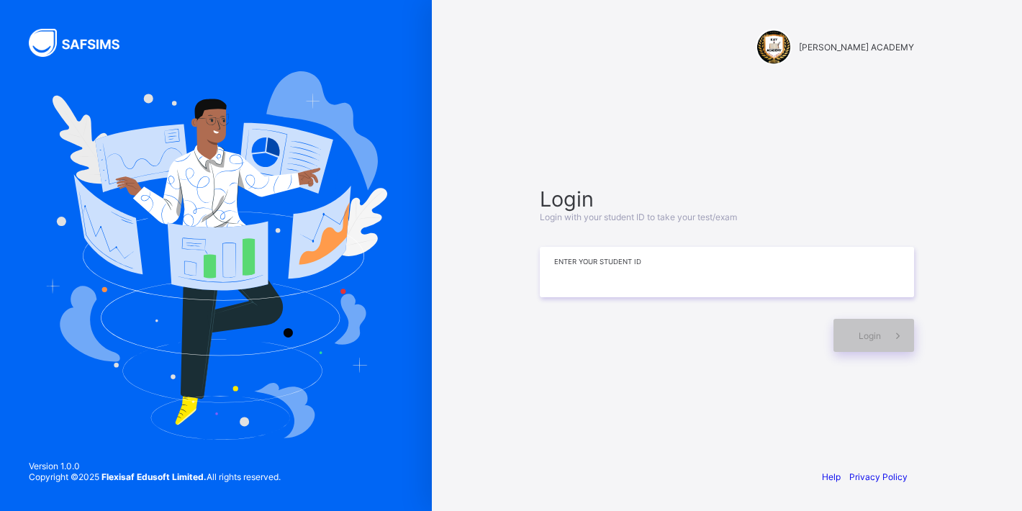
click at [628, 287] on input at bounding box center [727, 272] width 374 height 50
type input "**********"
click at [846, 326] on div "Login" at bounding box center [874, 335] width 81 height 33
